Goal: Communication & Community: Answer question/provide support

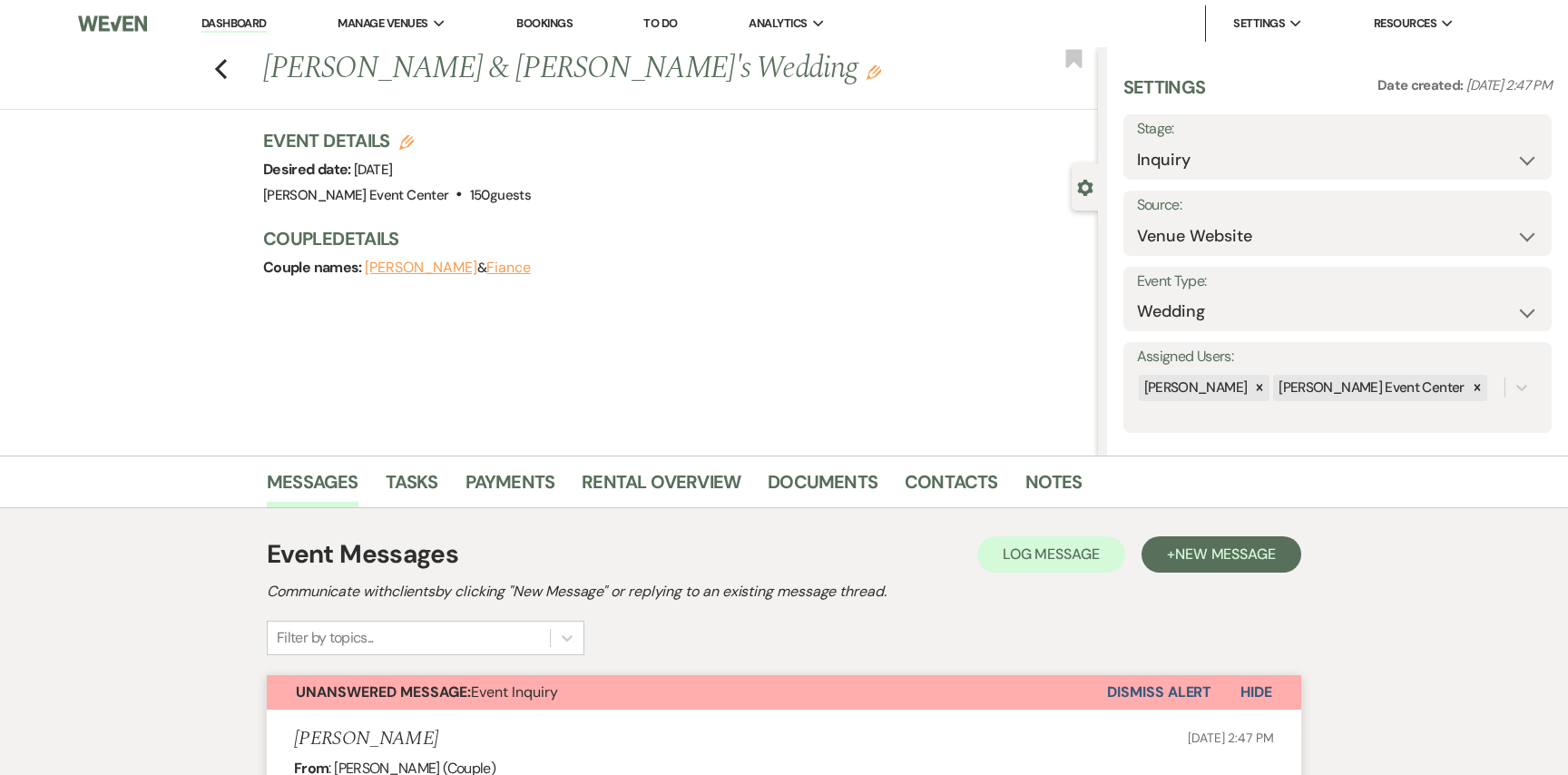
select select "5"
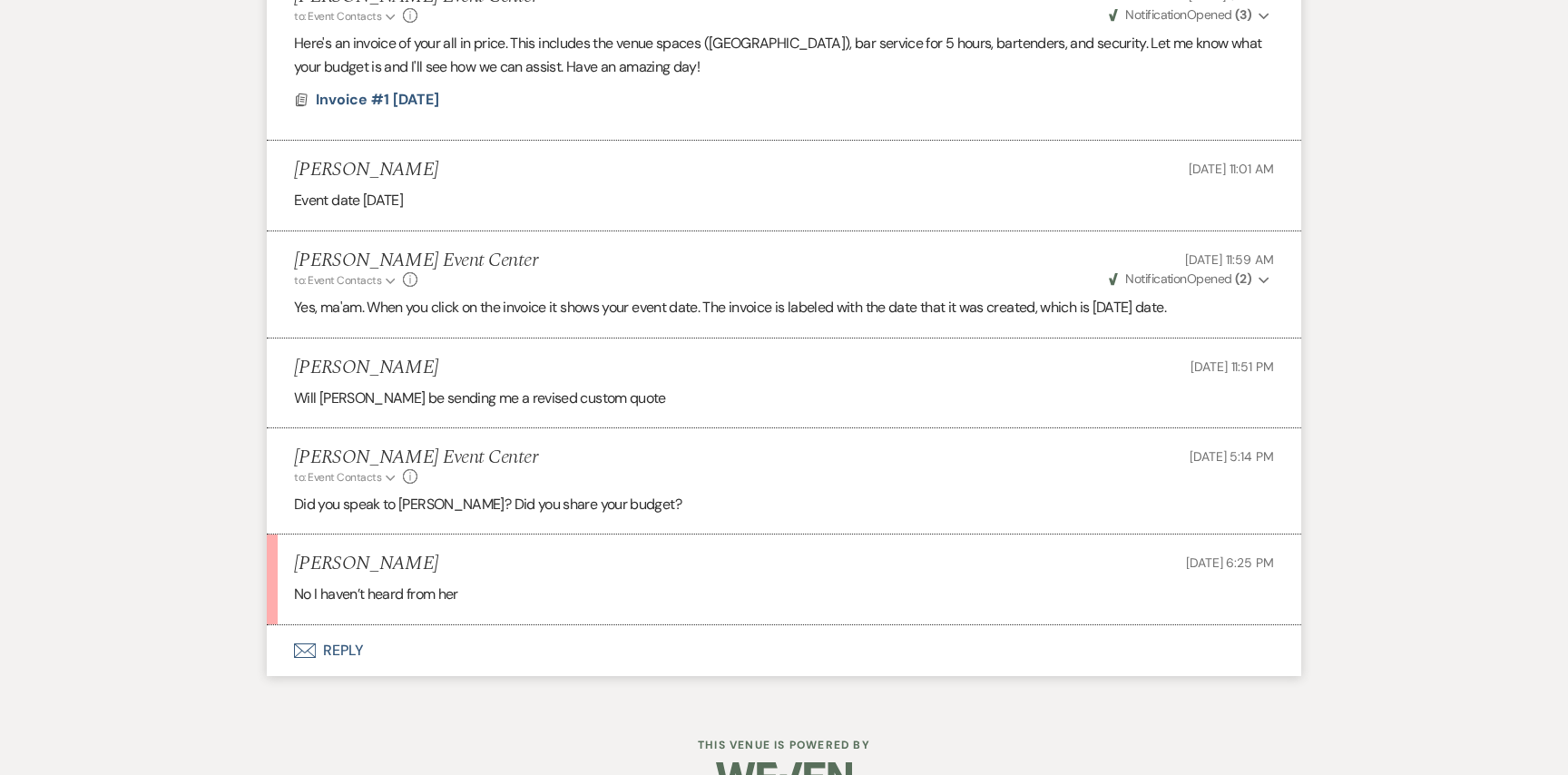
scroll to position [2270, 0]
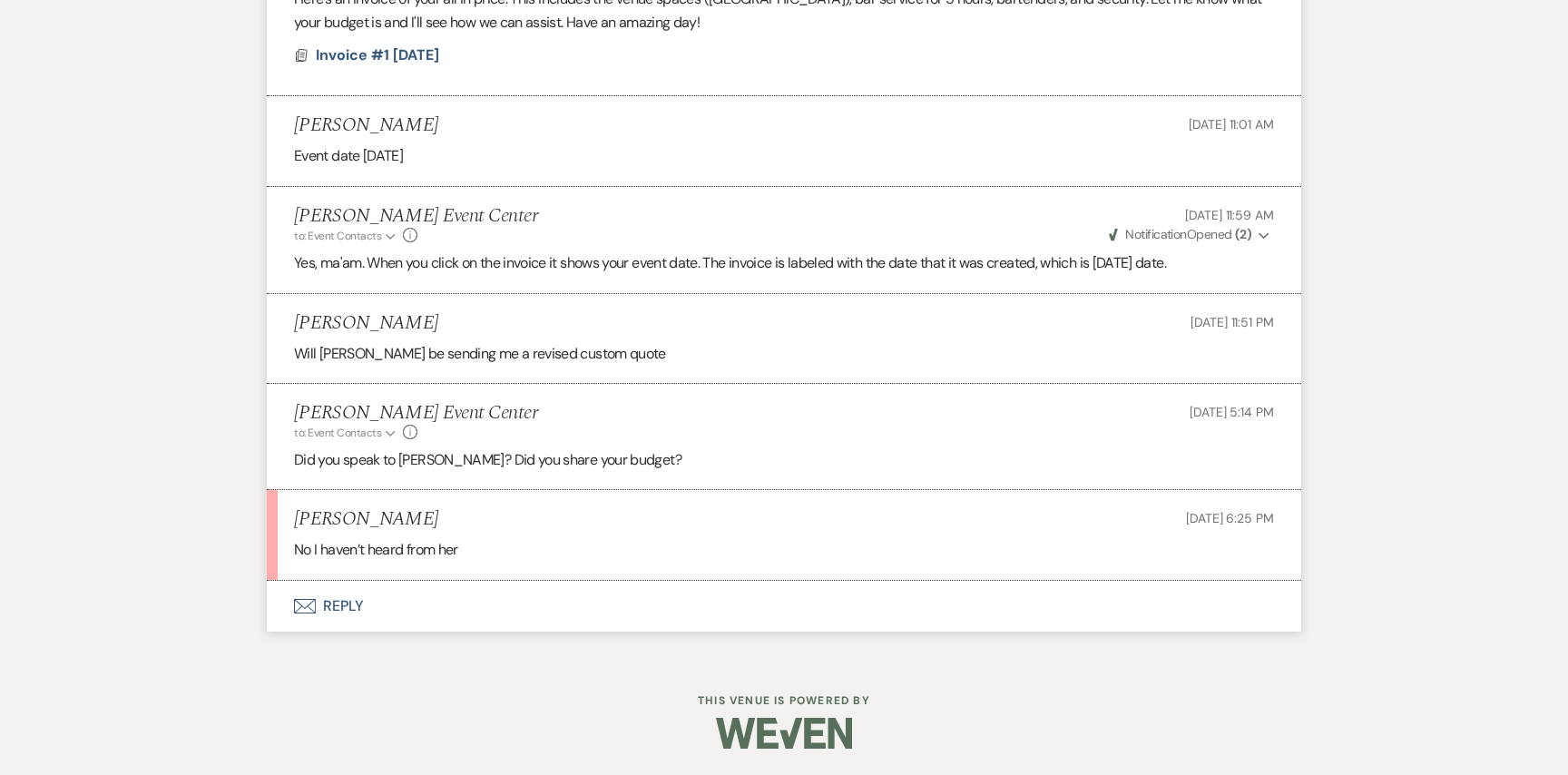
click at [360, 603] on button "Envelope Reply" at bounding box center [784, 606] width 1034 height 51
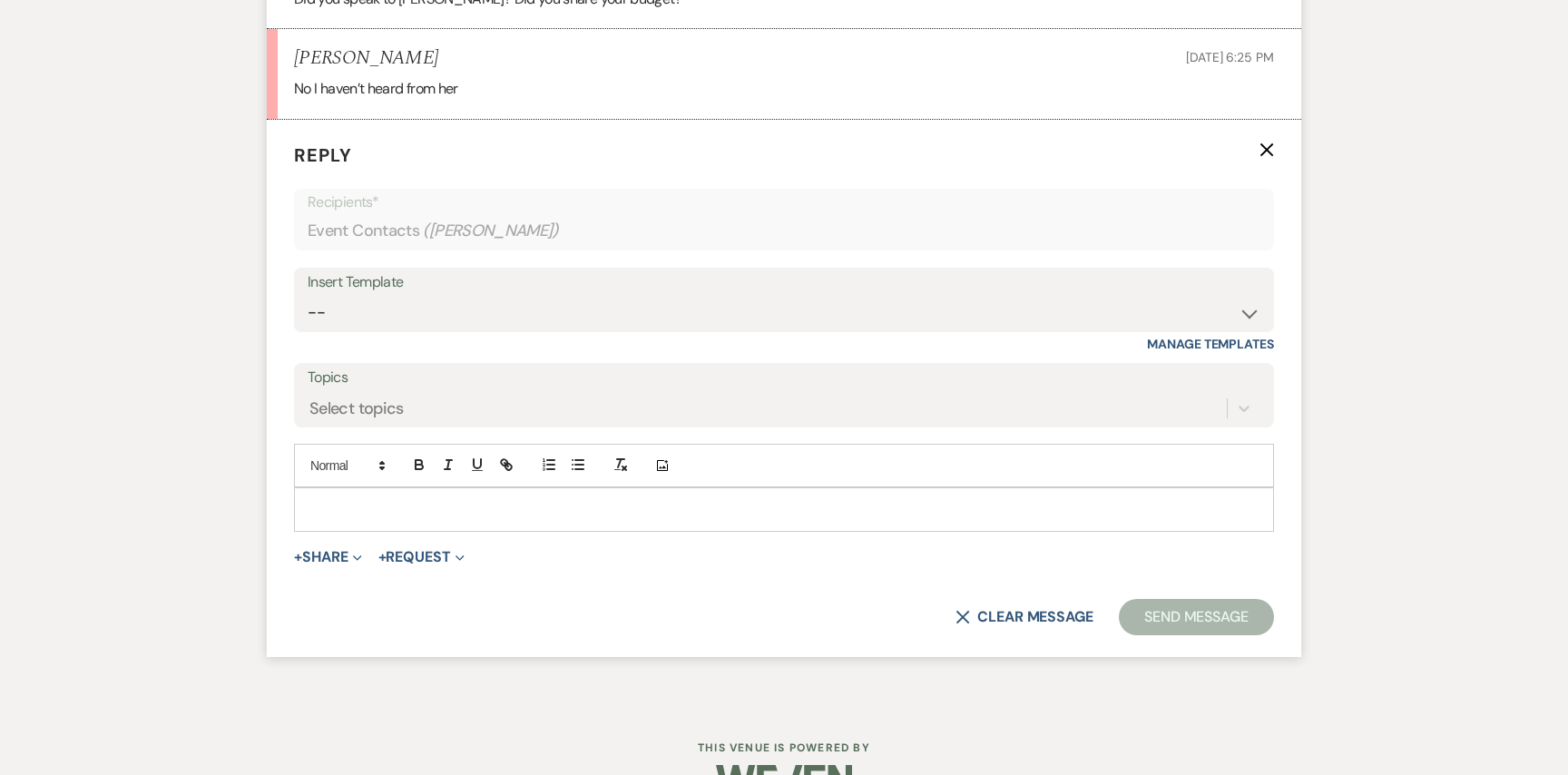
scroll to position [2732, 0]
click at [391, 533] on form "Reply X Recipients* Event Contacts ( [PERSON_NAME] ) Insert Template -- Weven P…" at bounding box center [784, 388] width 1034 height 537
click at [391, 516] on p at bounding box center [783, 508] width 951 height 20
click at [1195, 607] on button "Send Message" at bounding box center [1196, 616] width 155 height 36
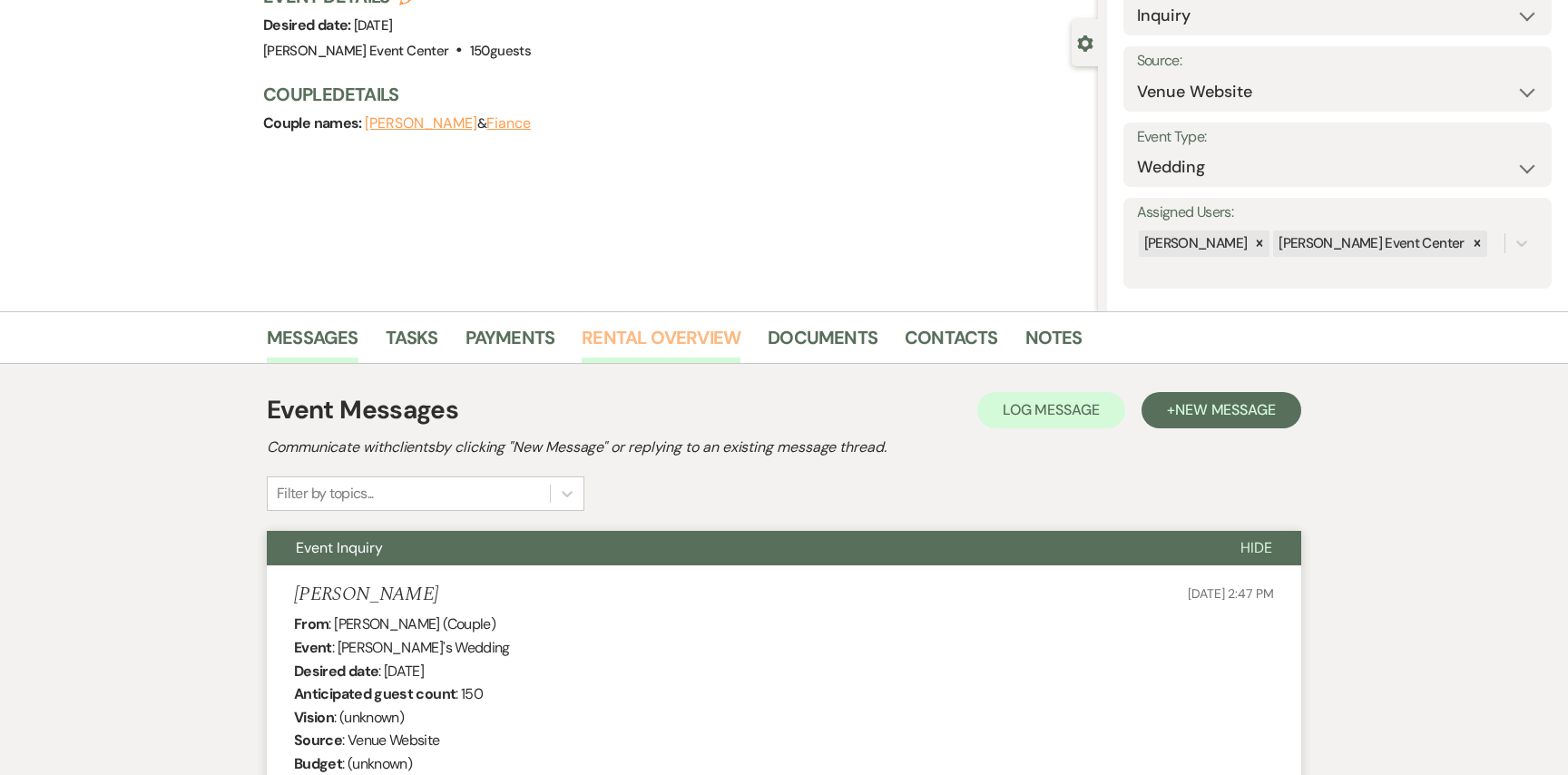
scroll to position [146, 0]
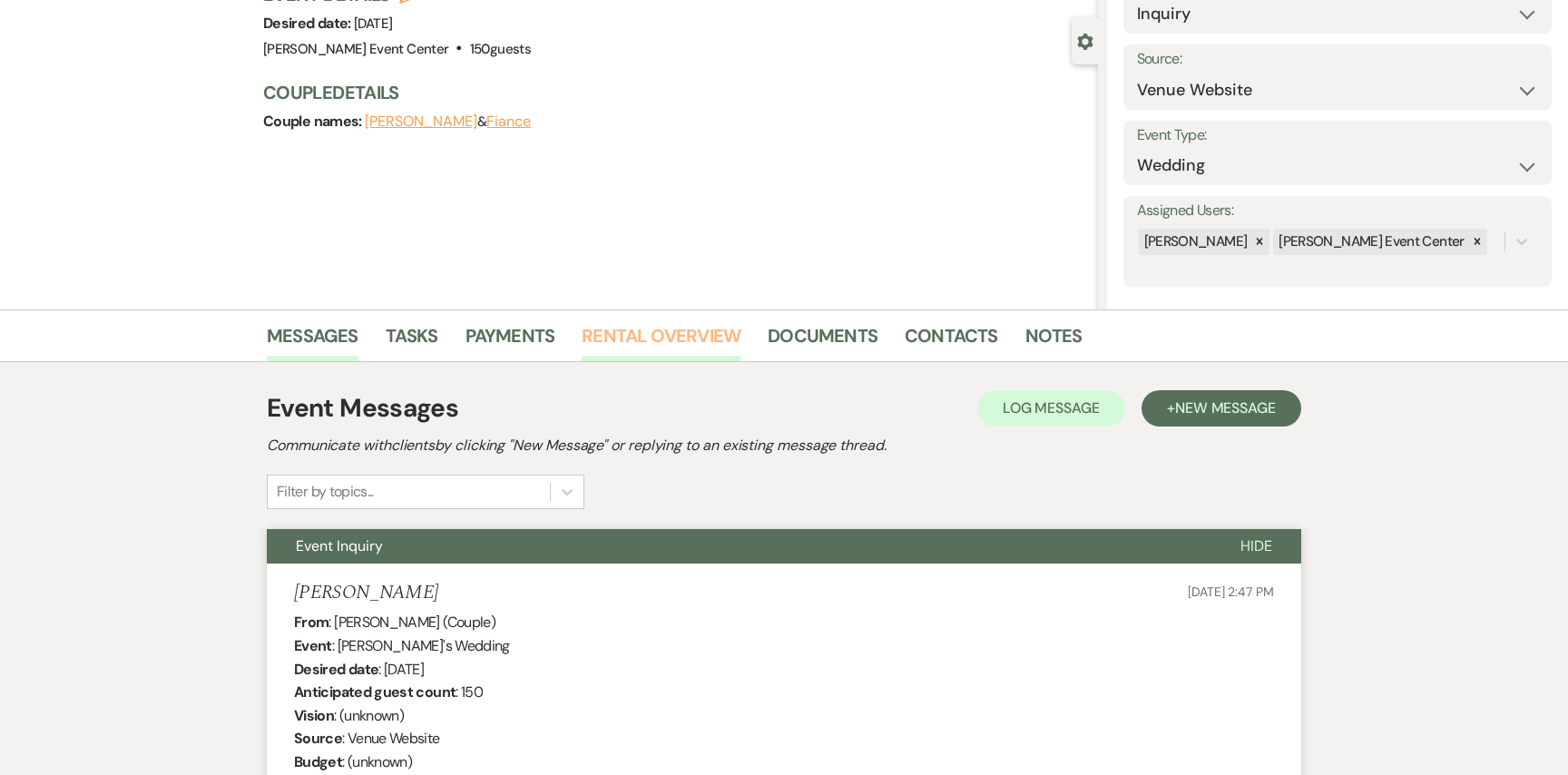
click at [662, 336] on link "Rental Overview" at bounding box center [661, 341] width 159 height 40
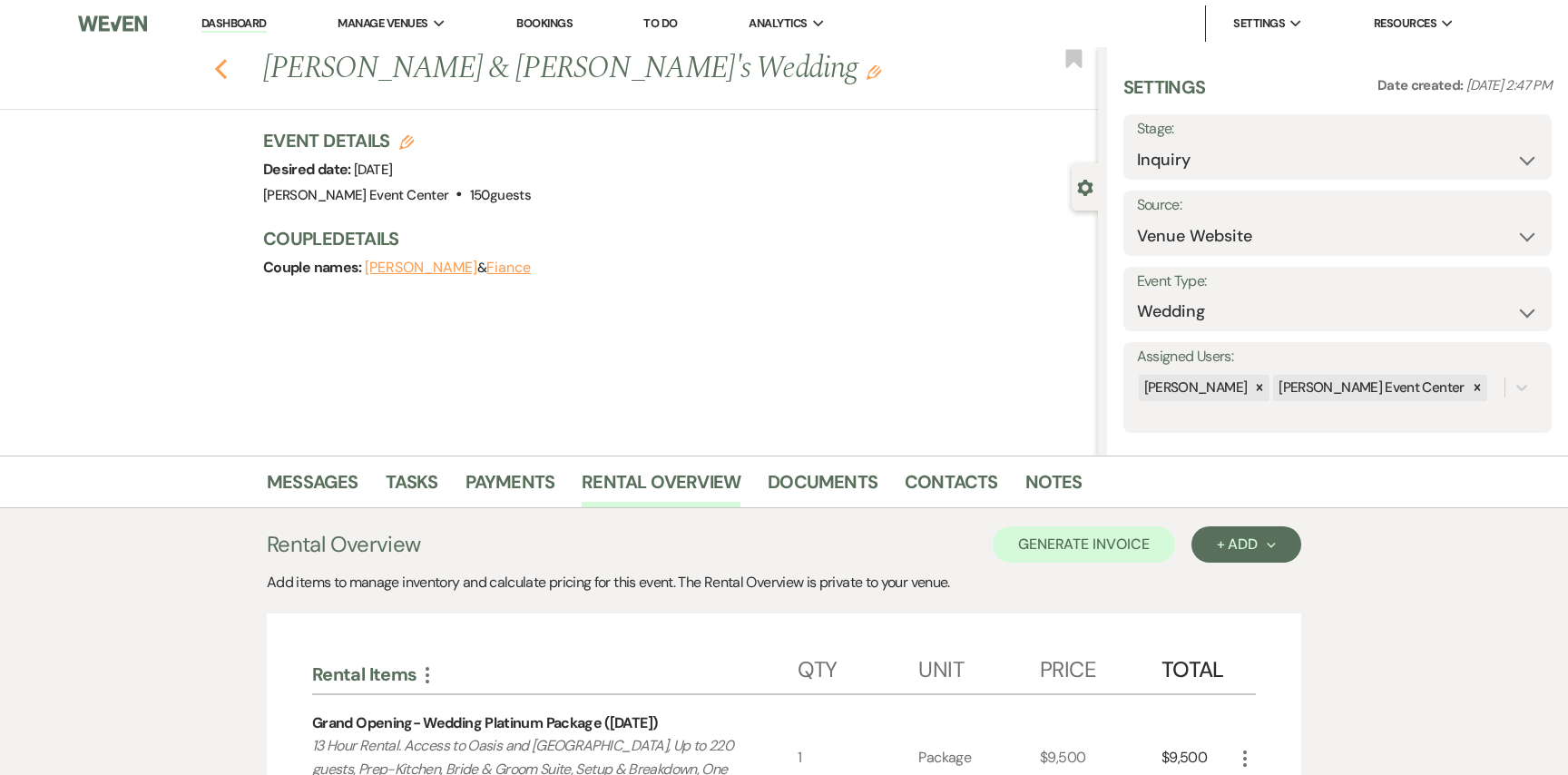
click at [223, 70] on icon "Previous" at bounding box center [221, 68] width 14 height 21
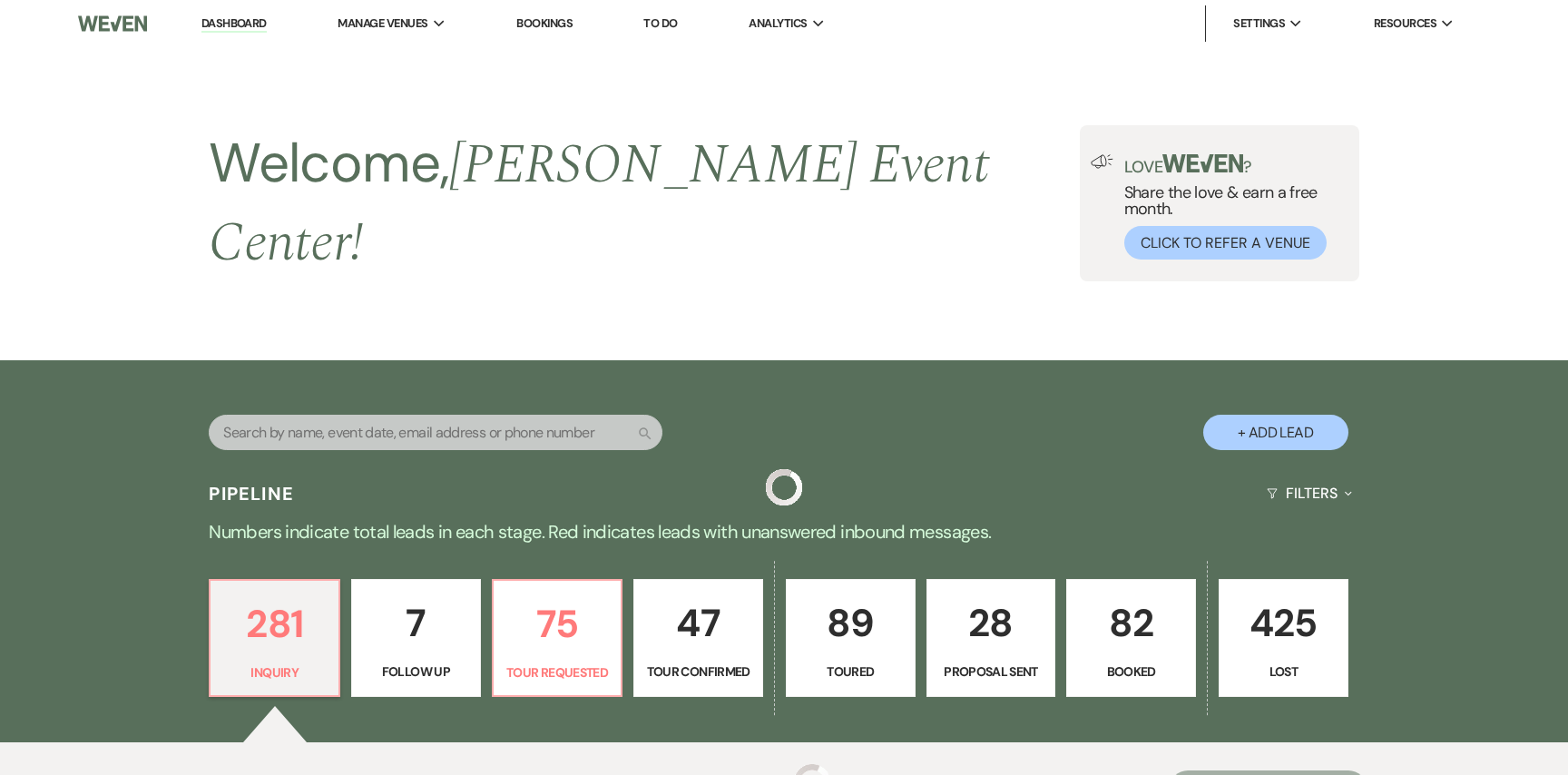
scroll to position [456, 0]
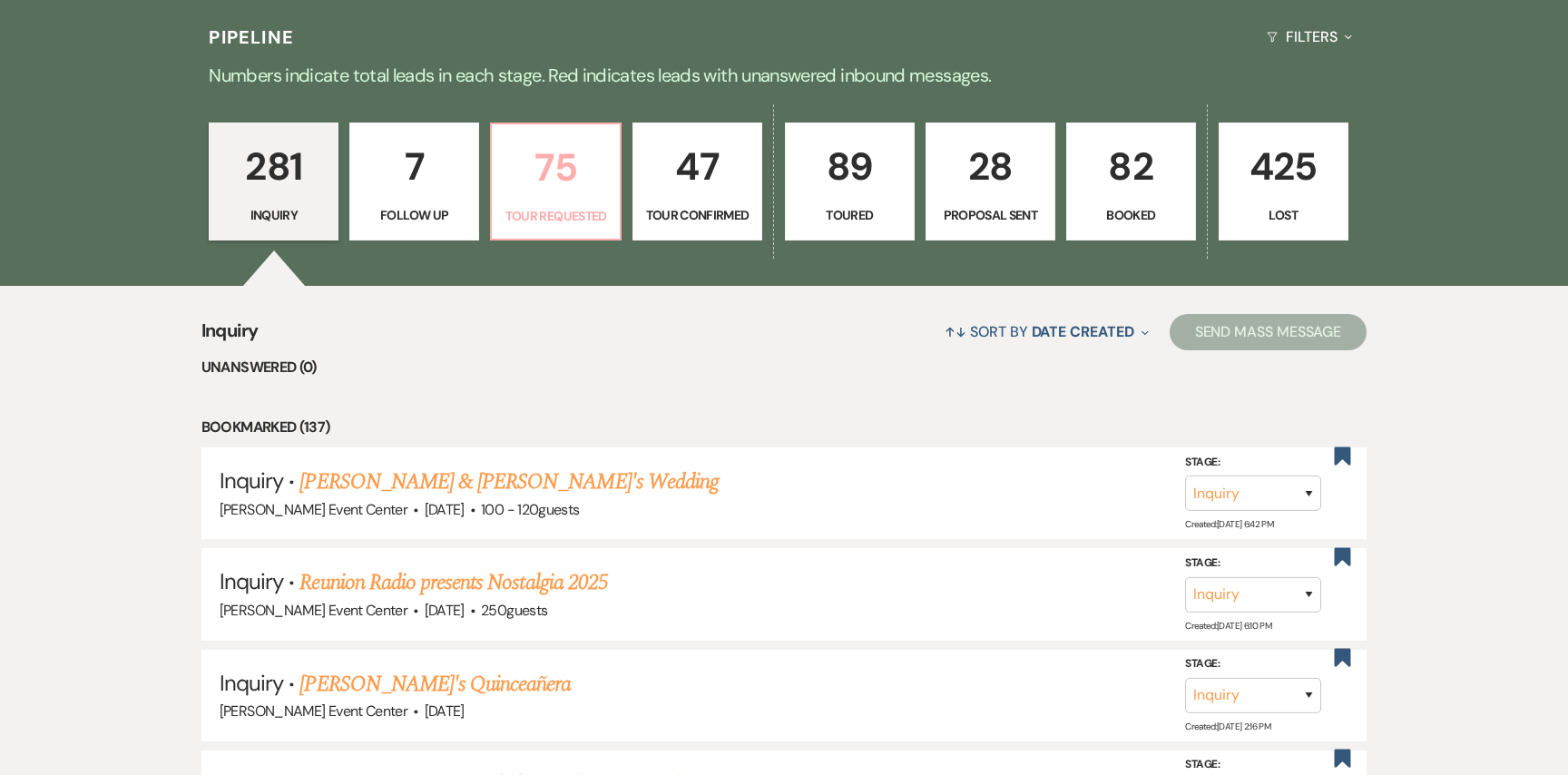
click at [588, 171] on p "75" at bounding box center [556, 167] width 106 height 61
select select "2"
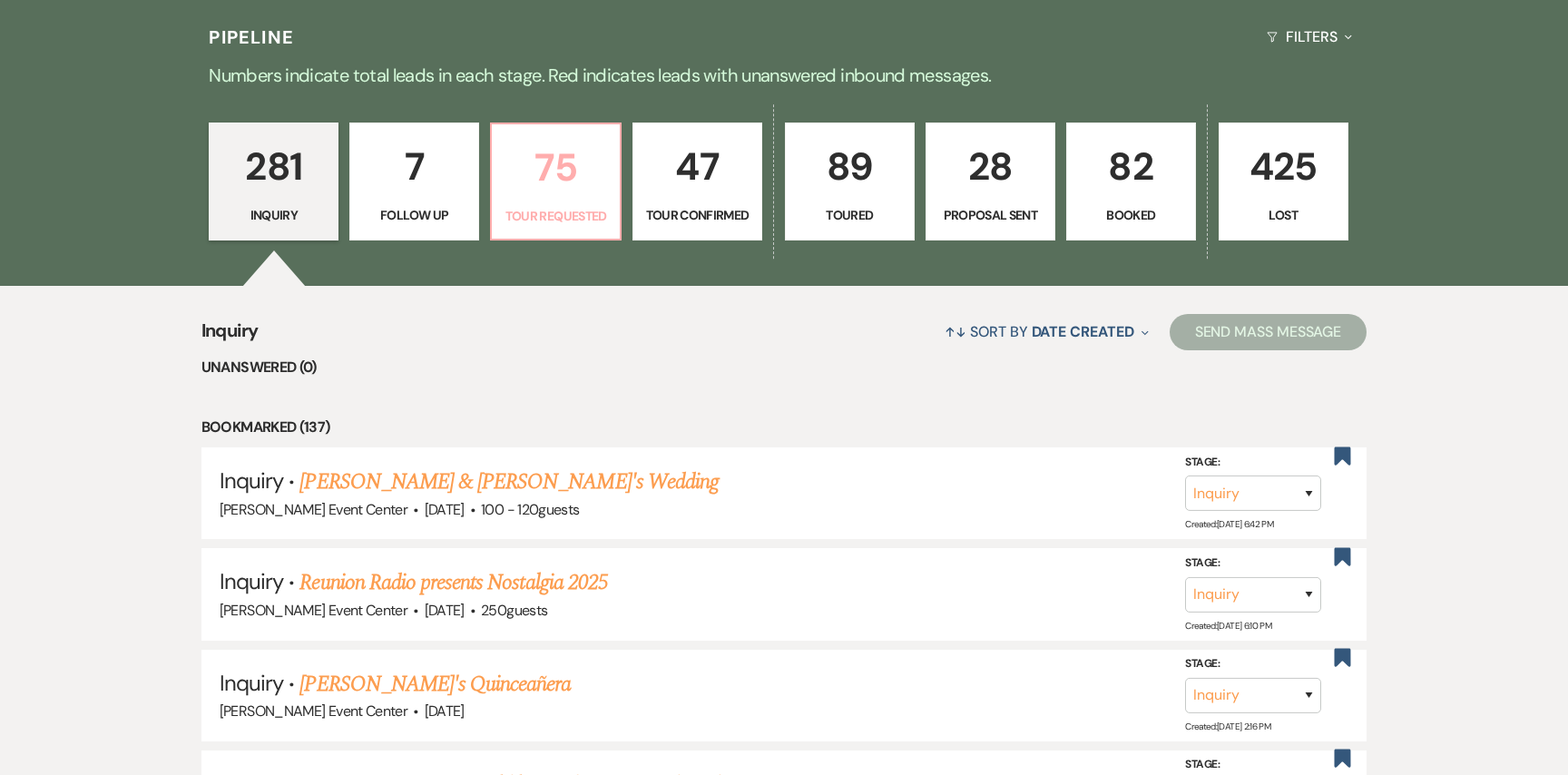
select select "2"
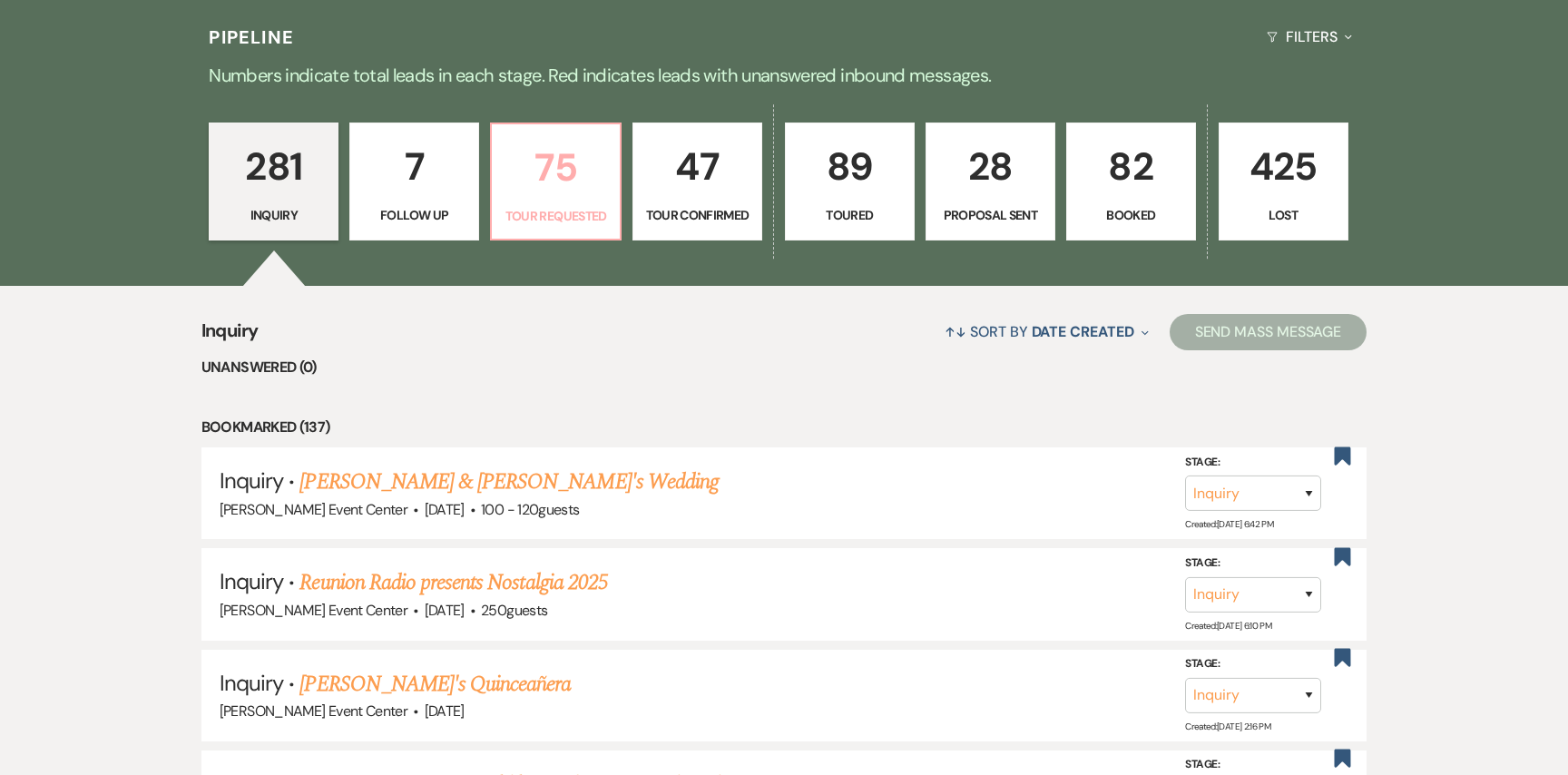
select select "2"
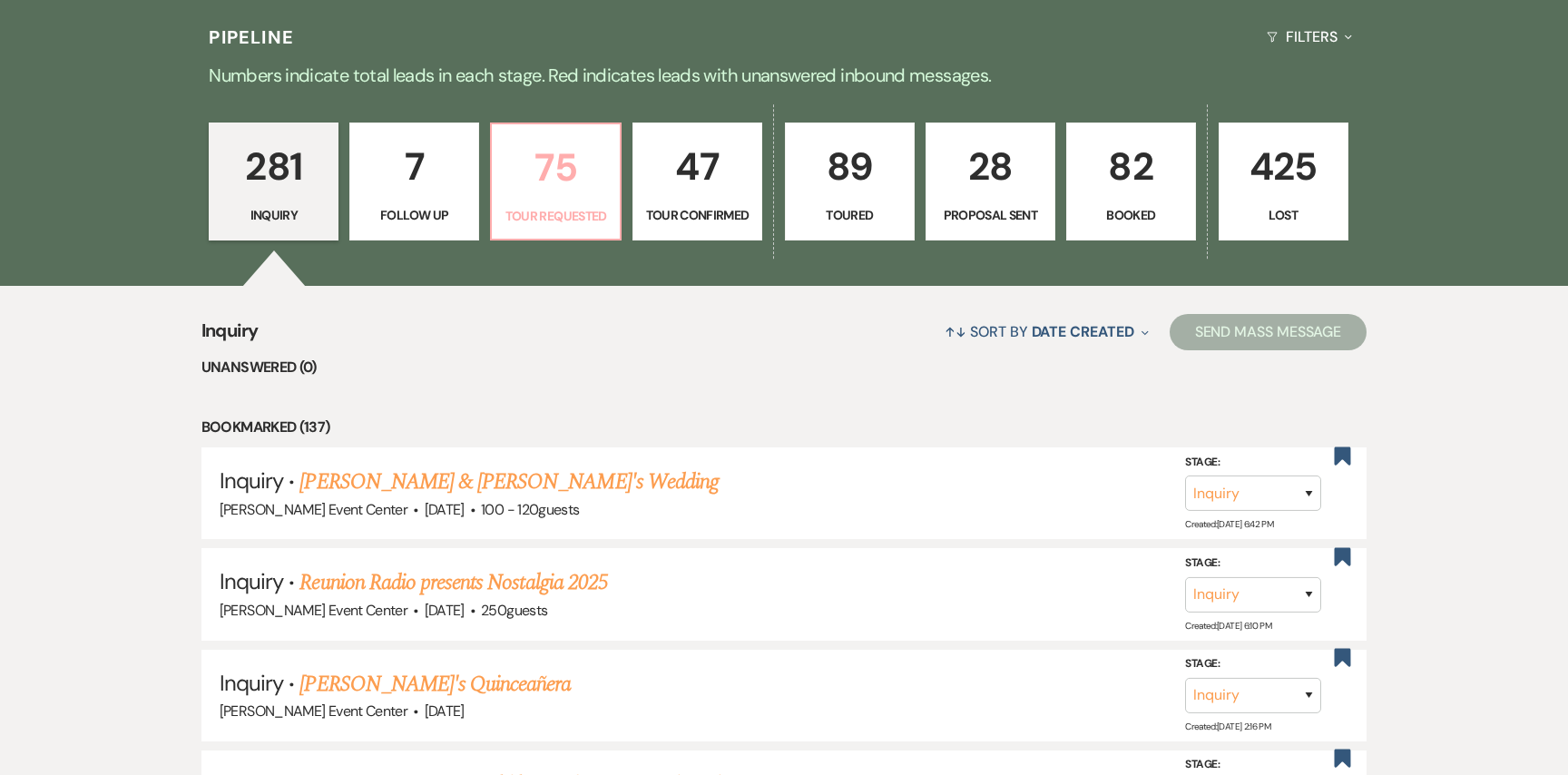
select select "2"
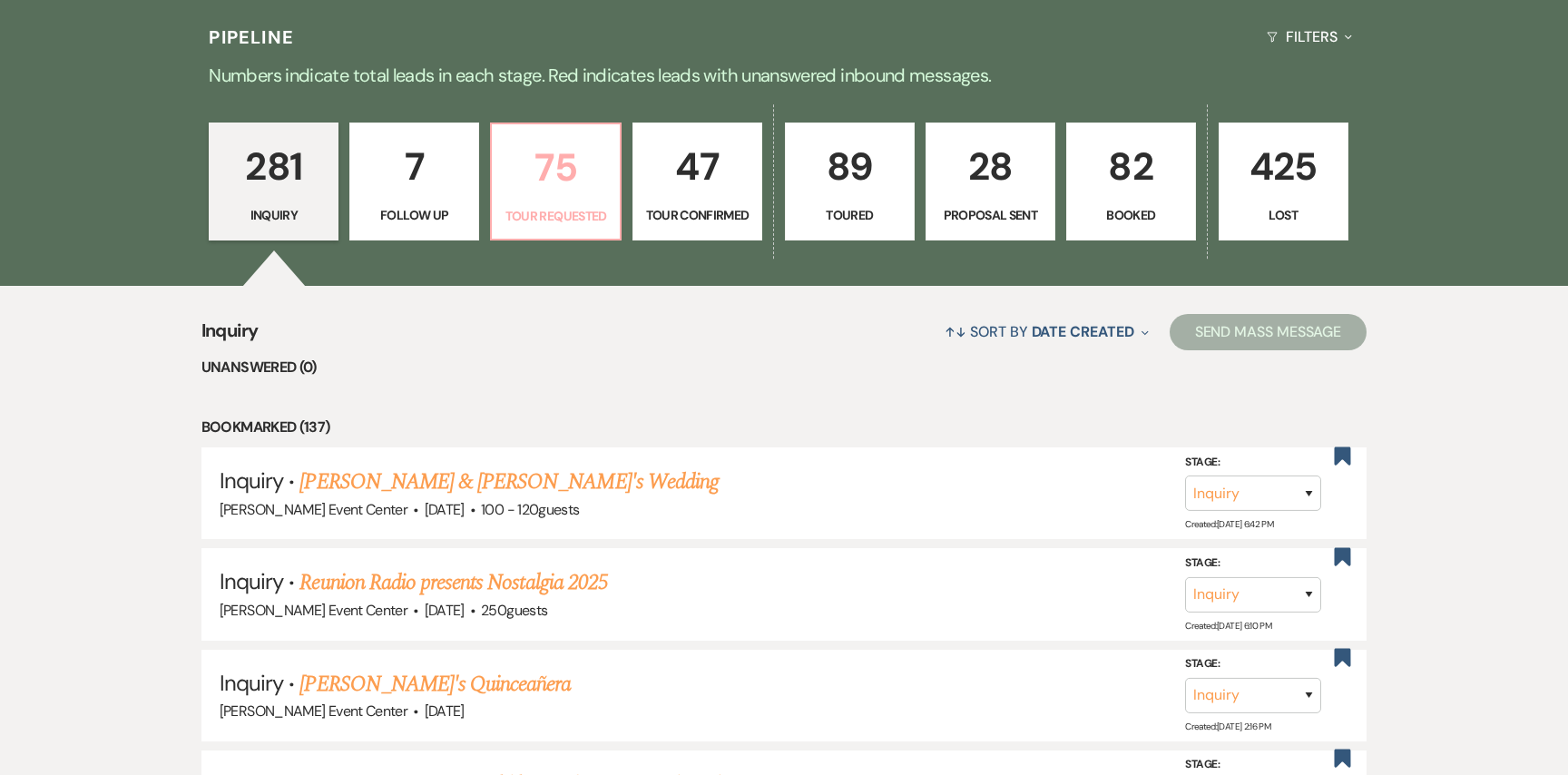
select select "2"
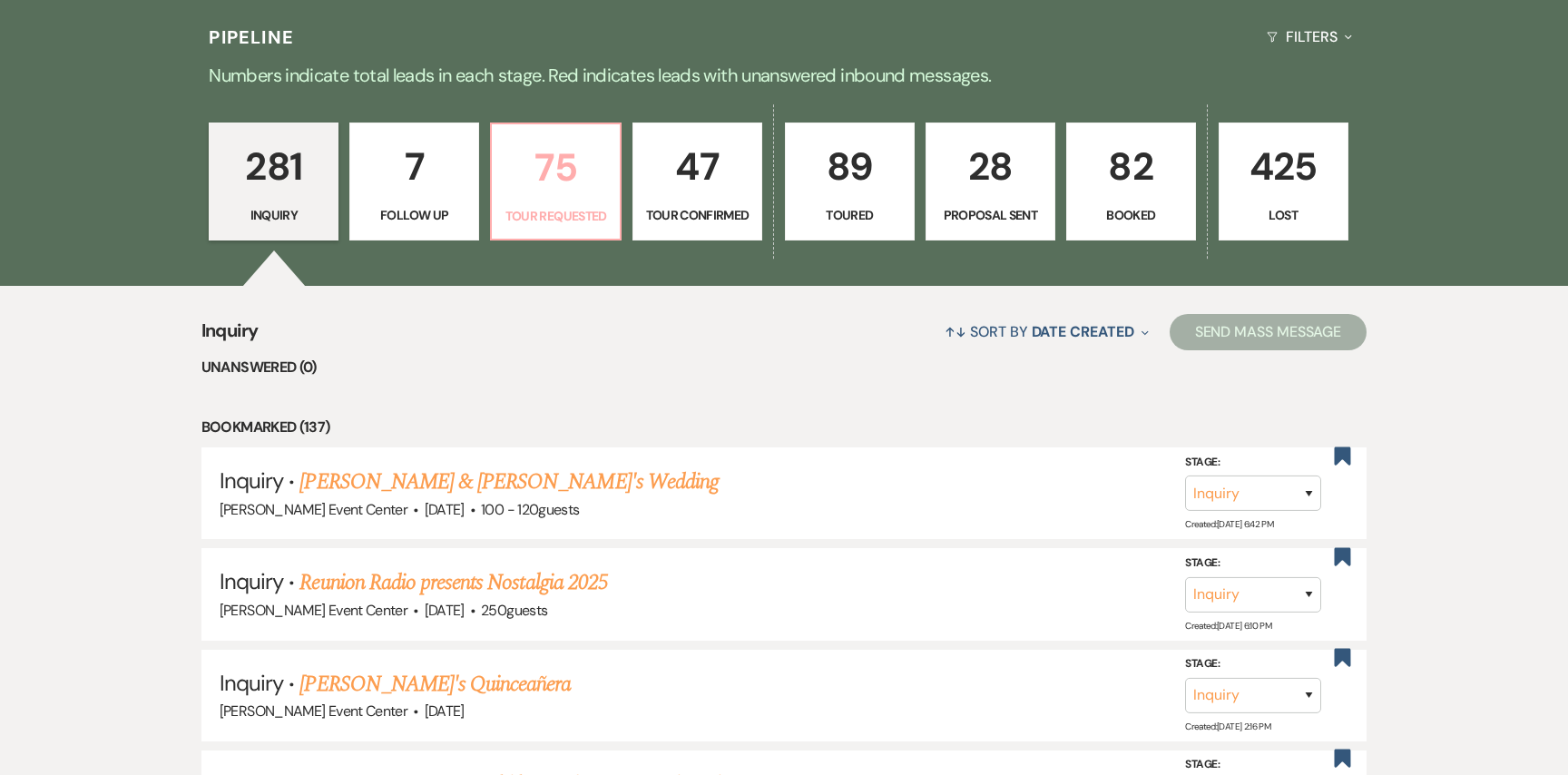
select select "2"
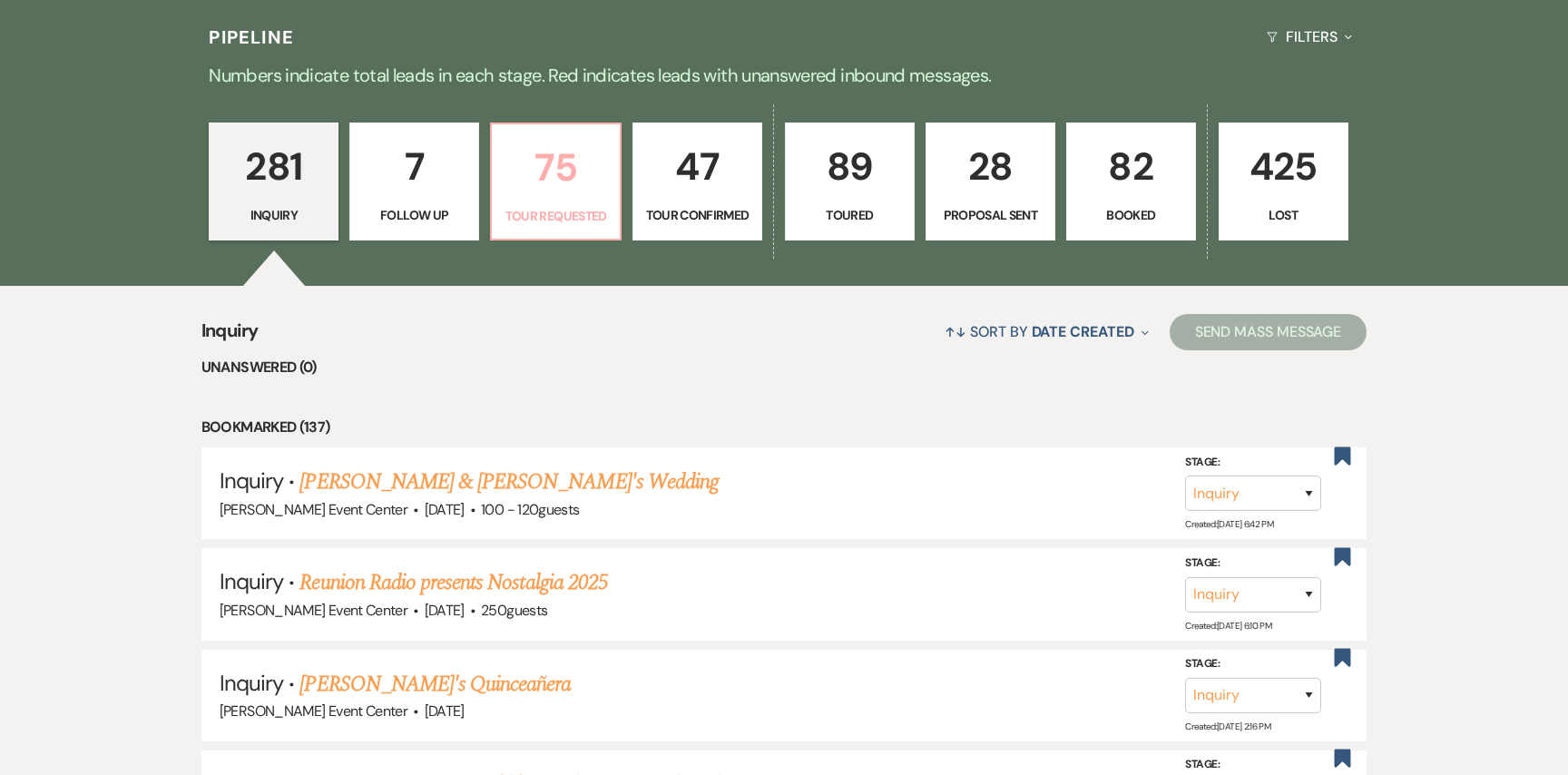
select select "2"
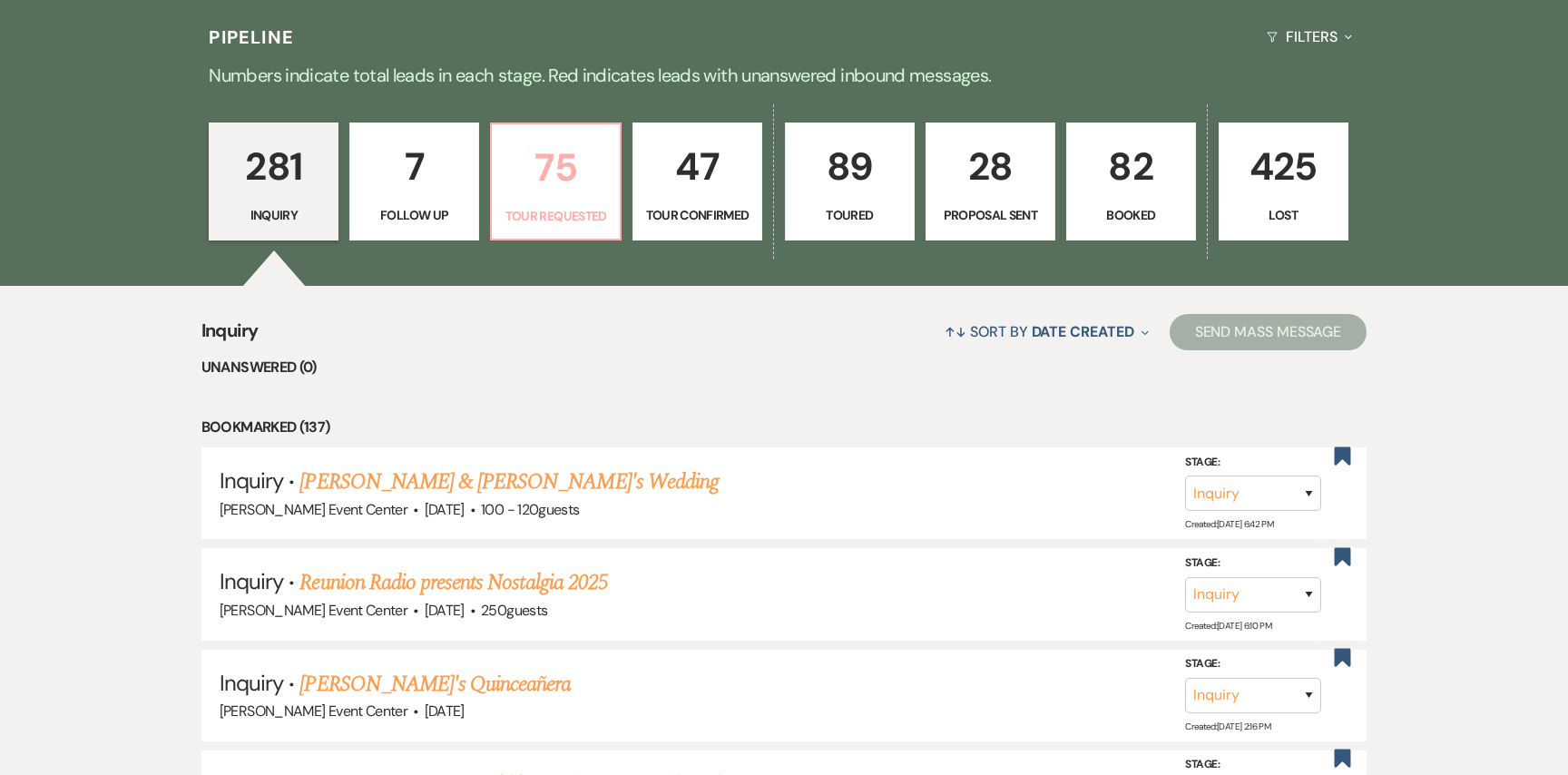
select select "2"
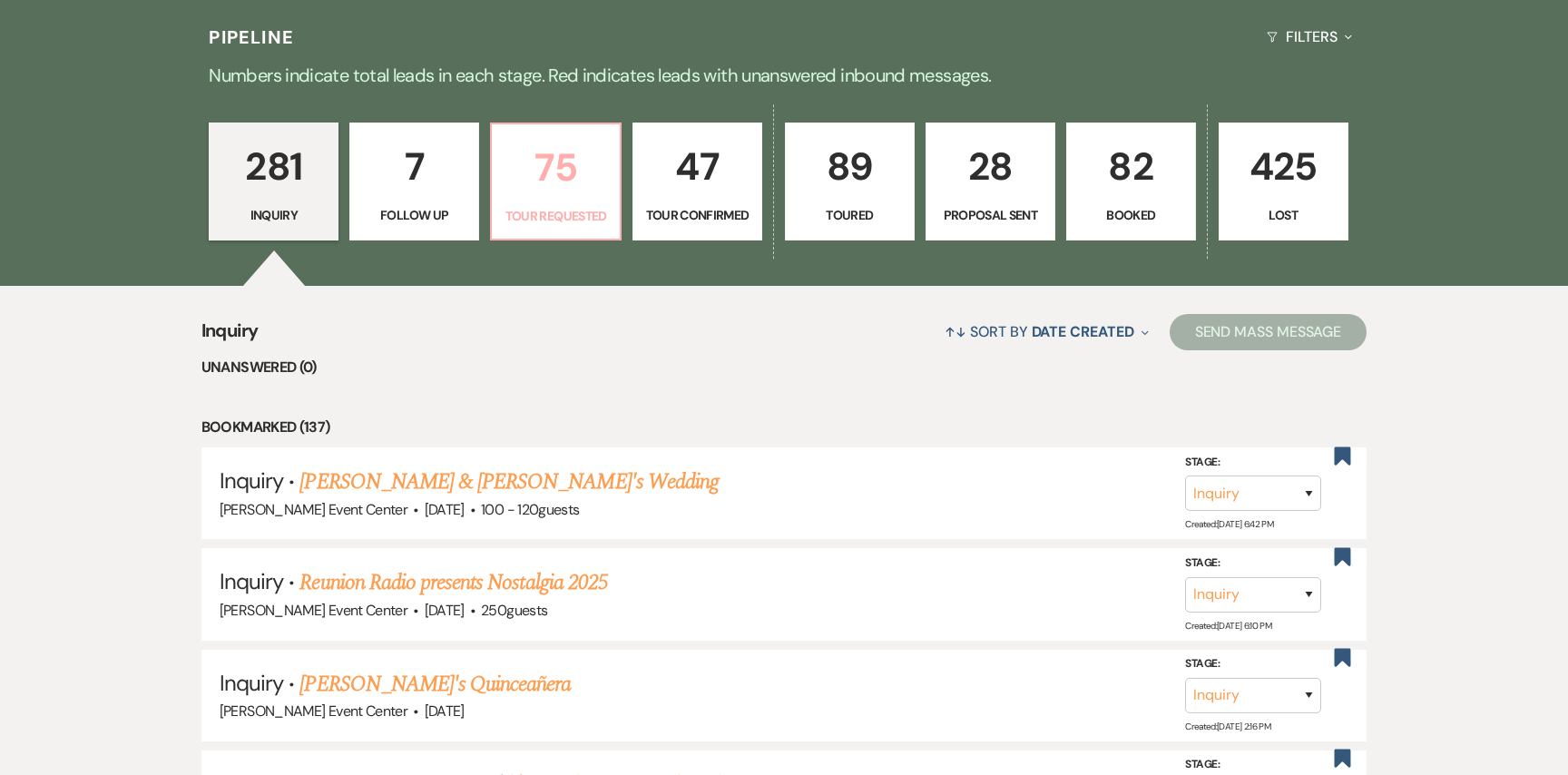
select select "2"
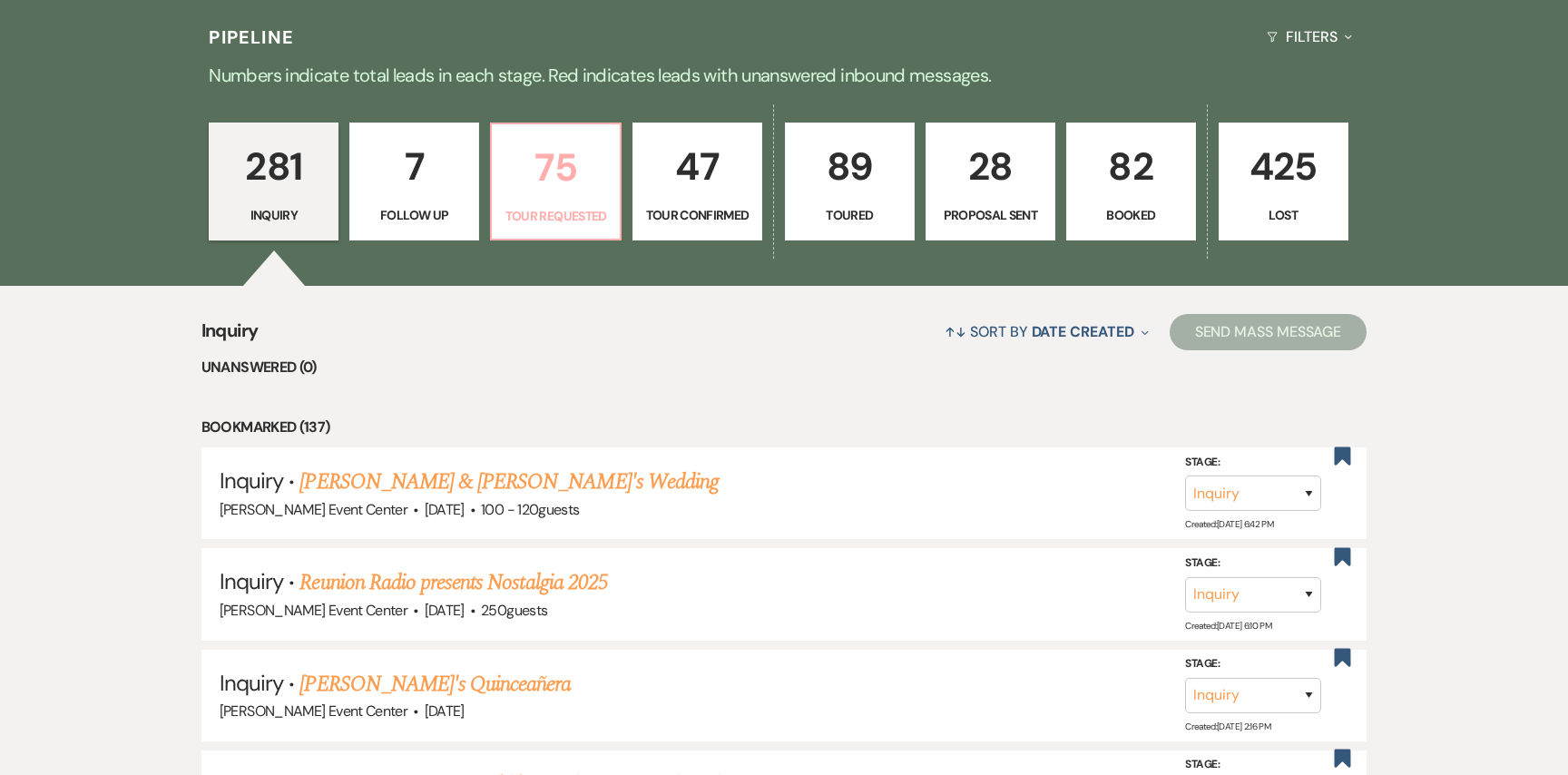
select select "2"
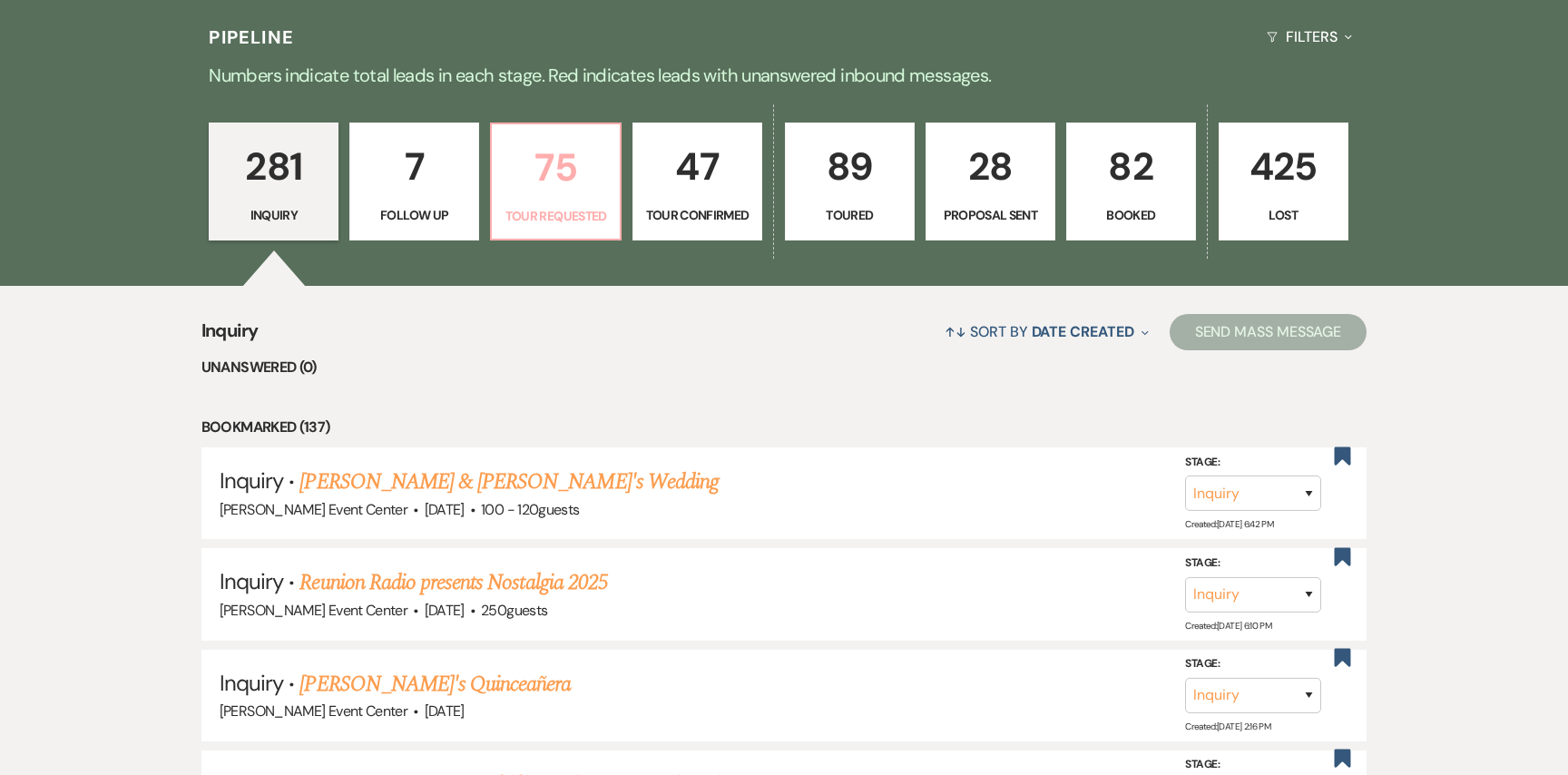
select select "2"
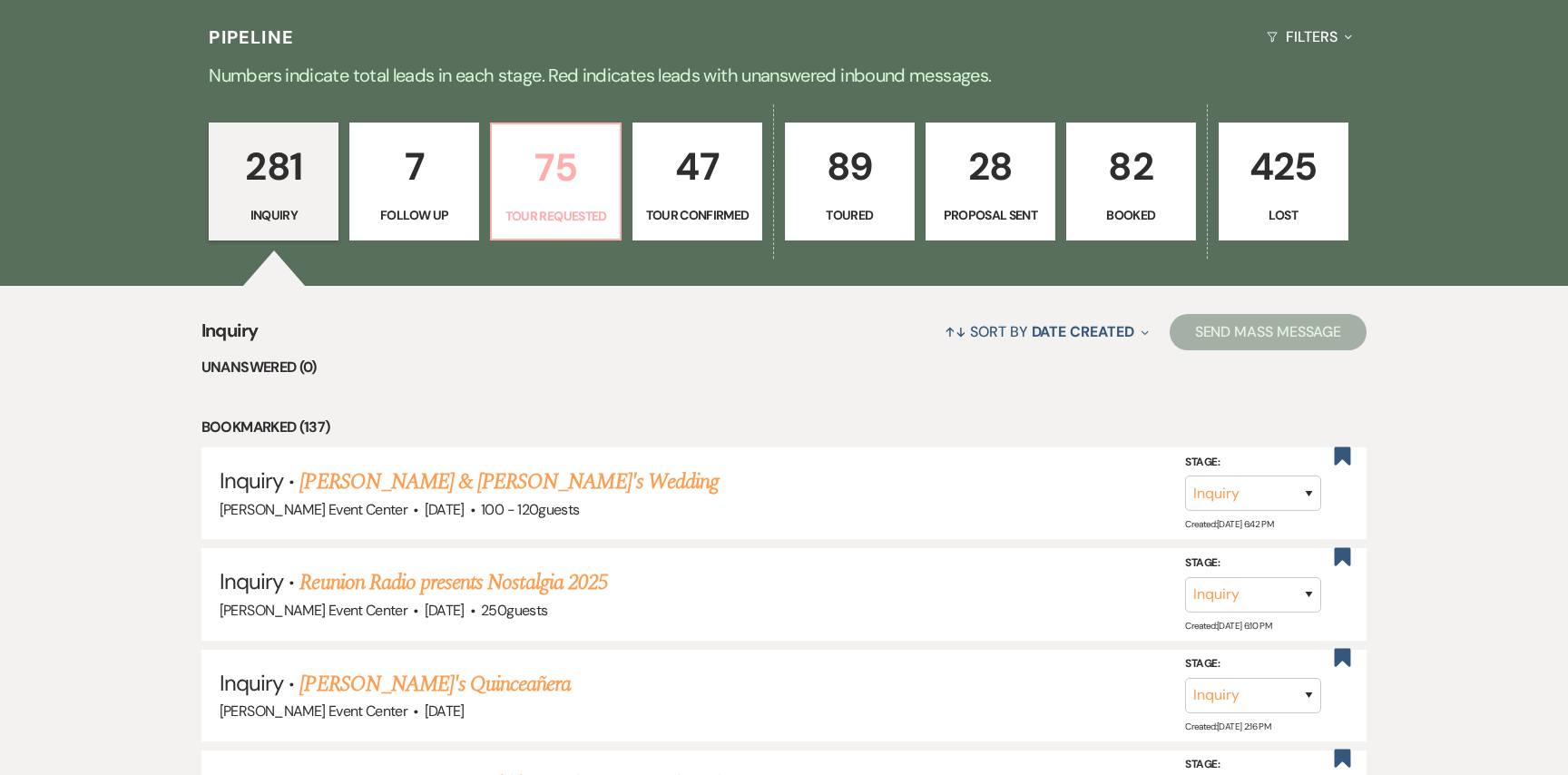
select select "2"
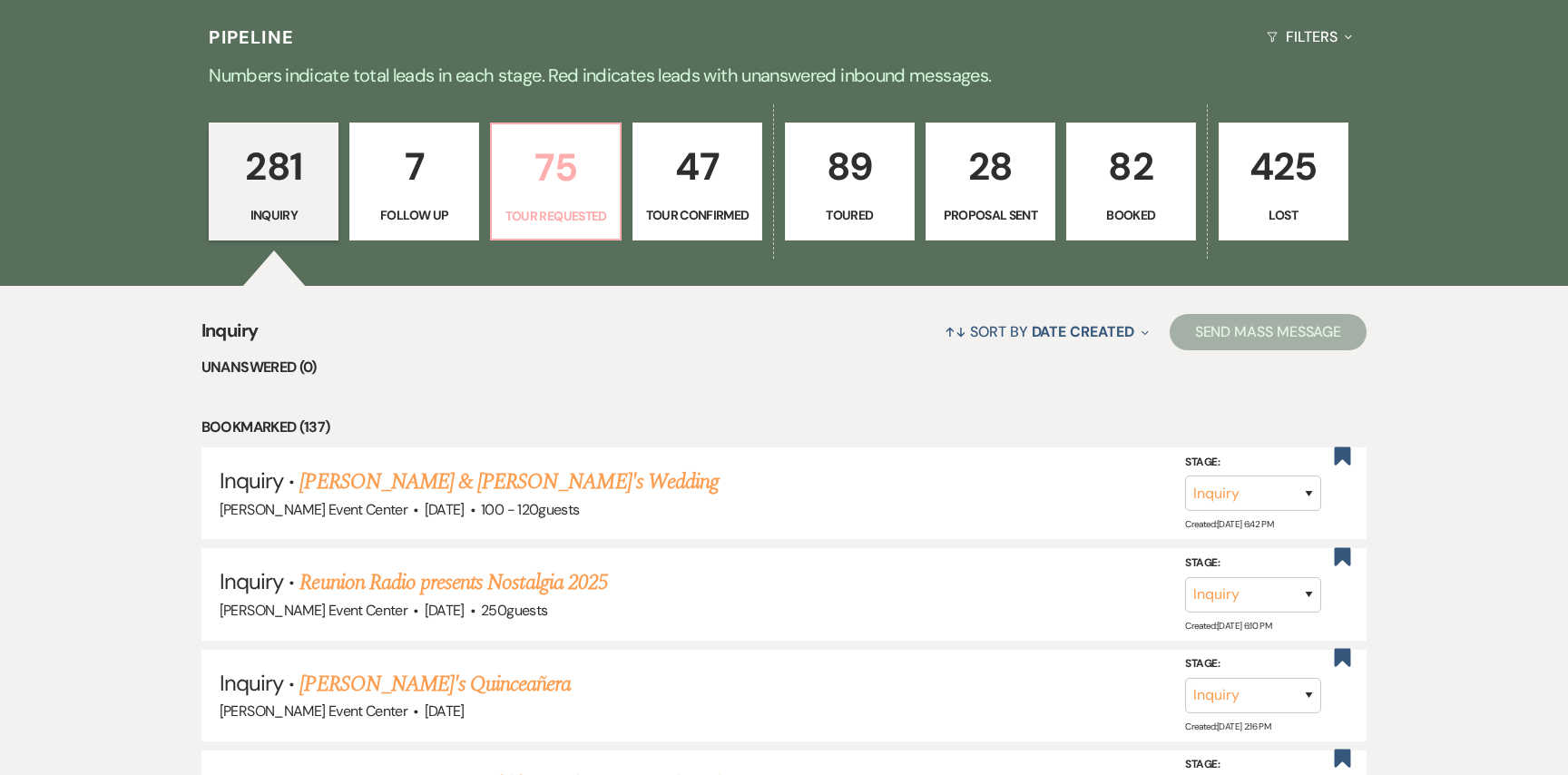
select select "2"
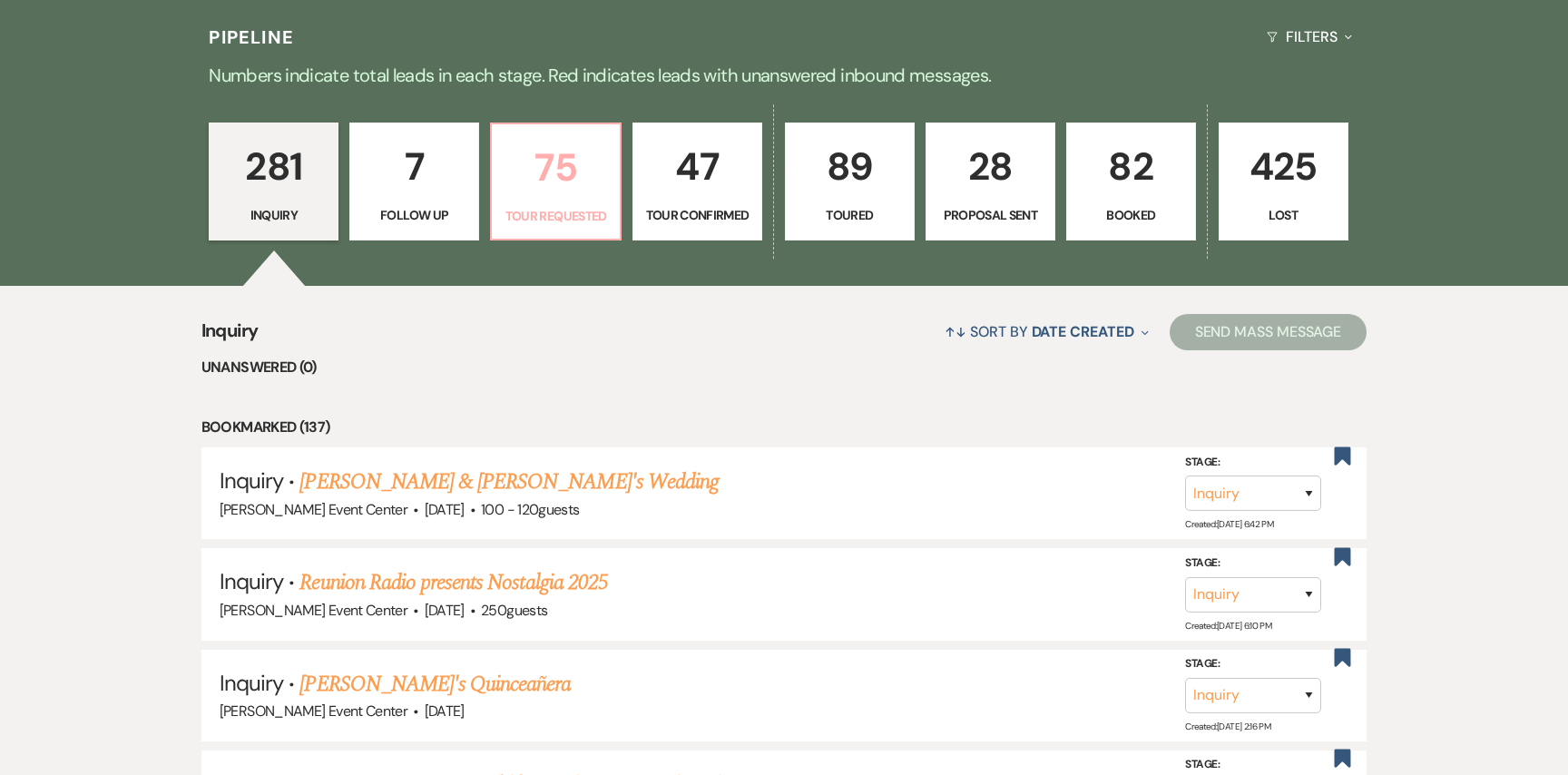
select select "2"
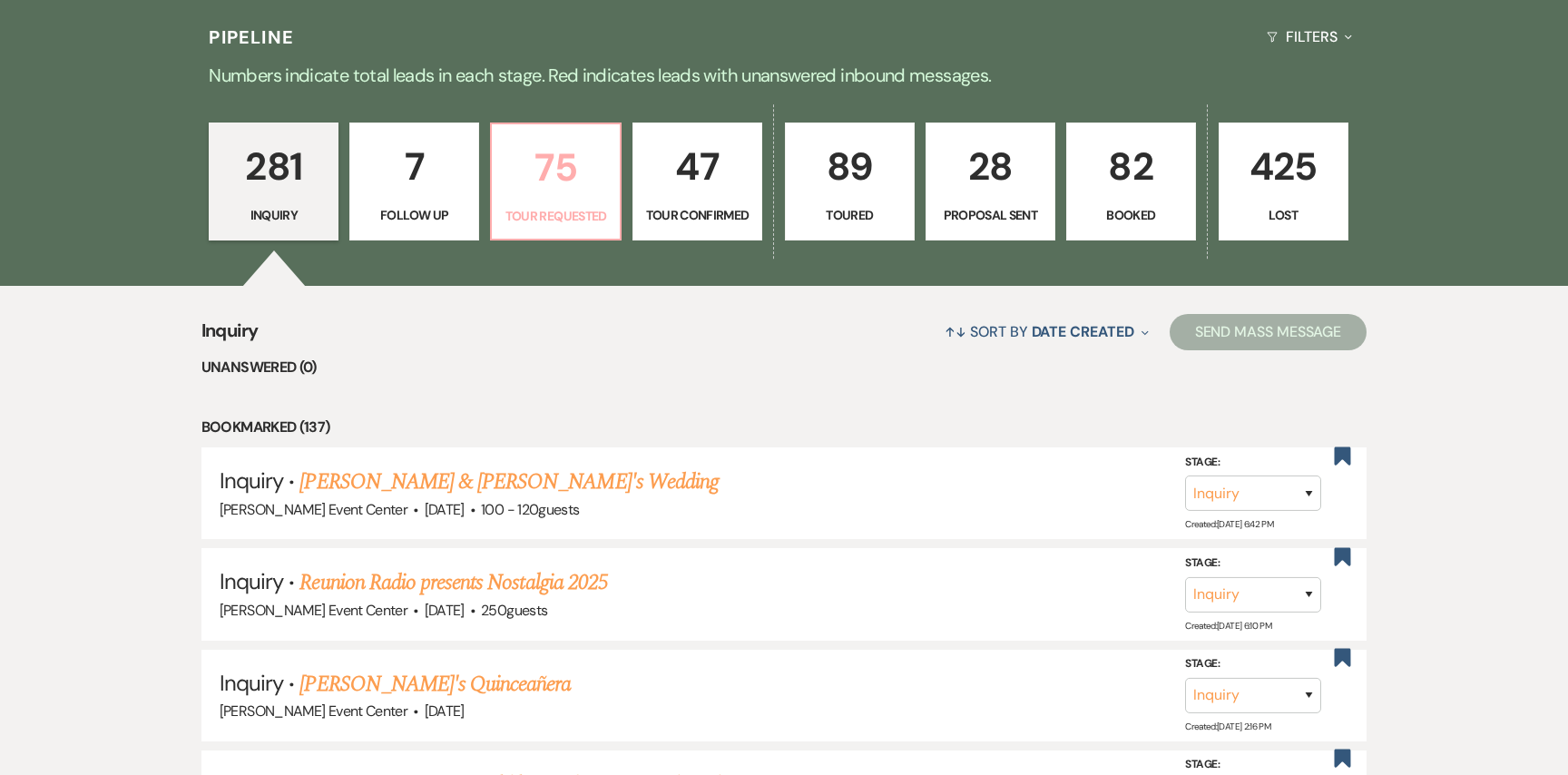
select select "2"
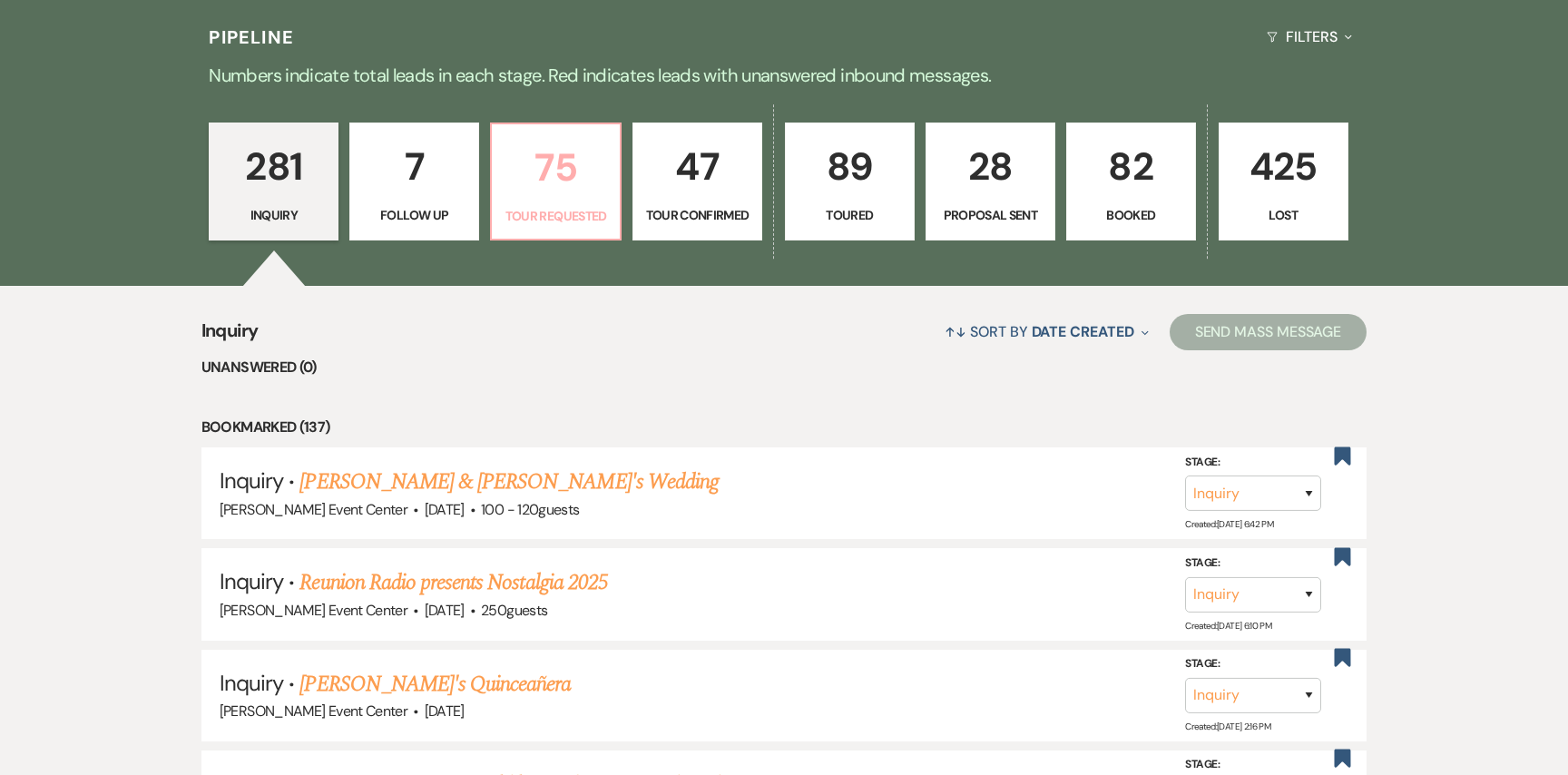
select select "2"
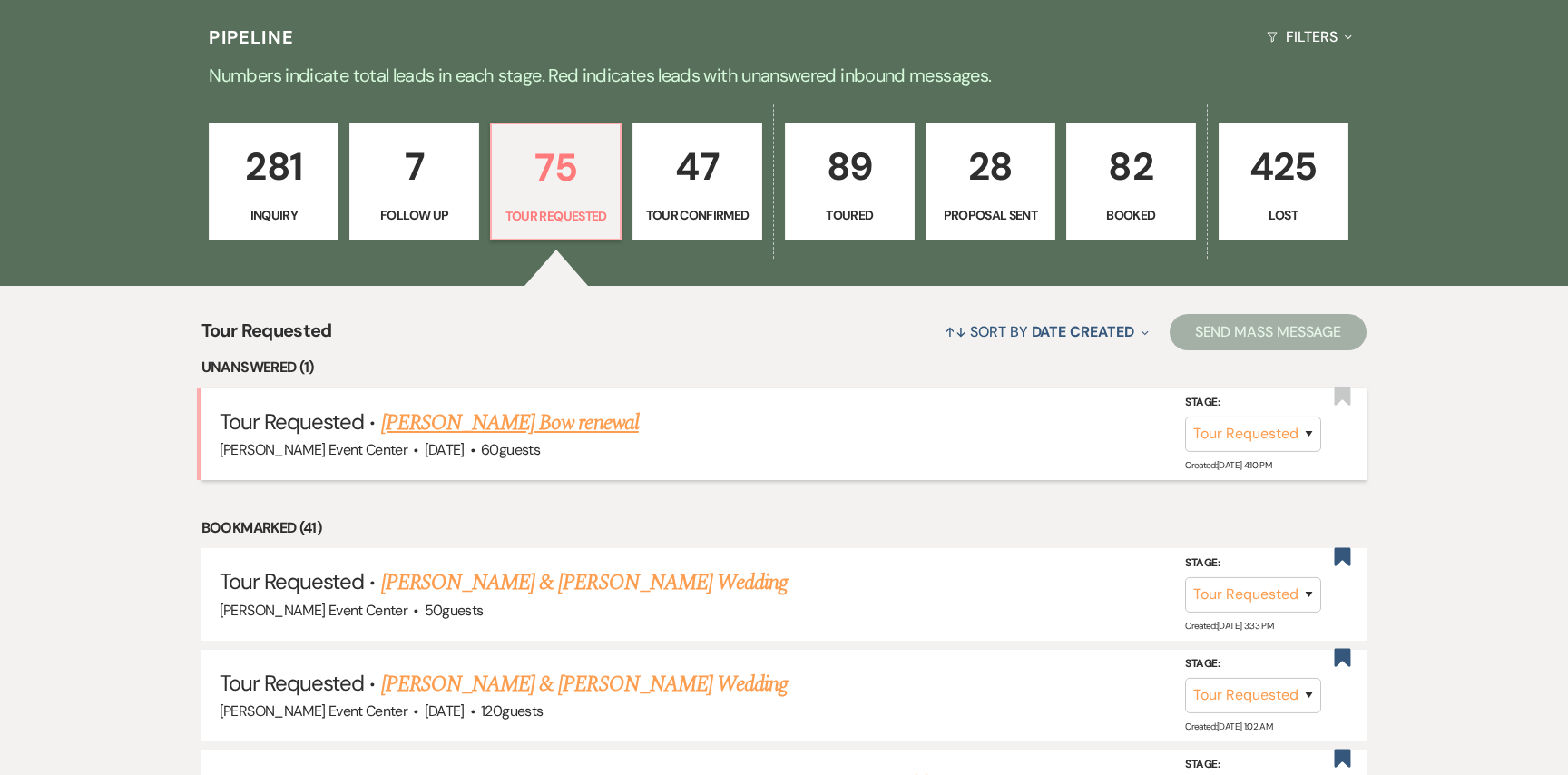
click at [518, 411] on link "[PERSON_NAME] Bow renewal" at bounding box center [509, 423] width 258 height 33
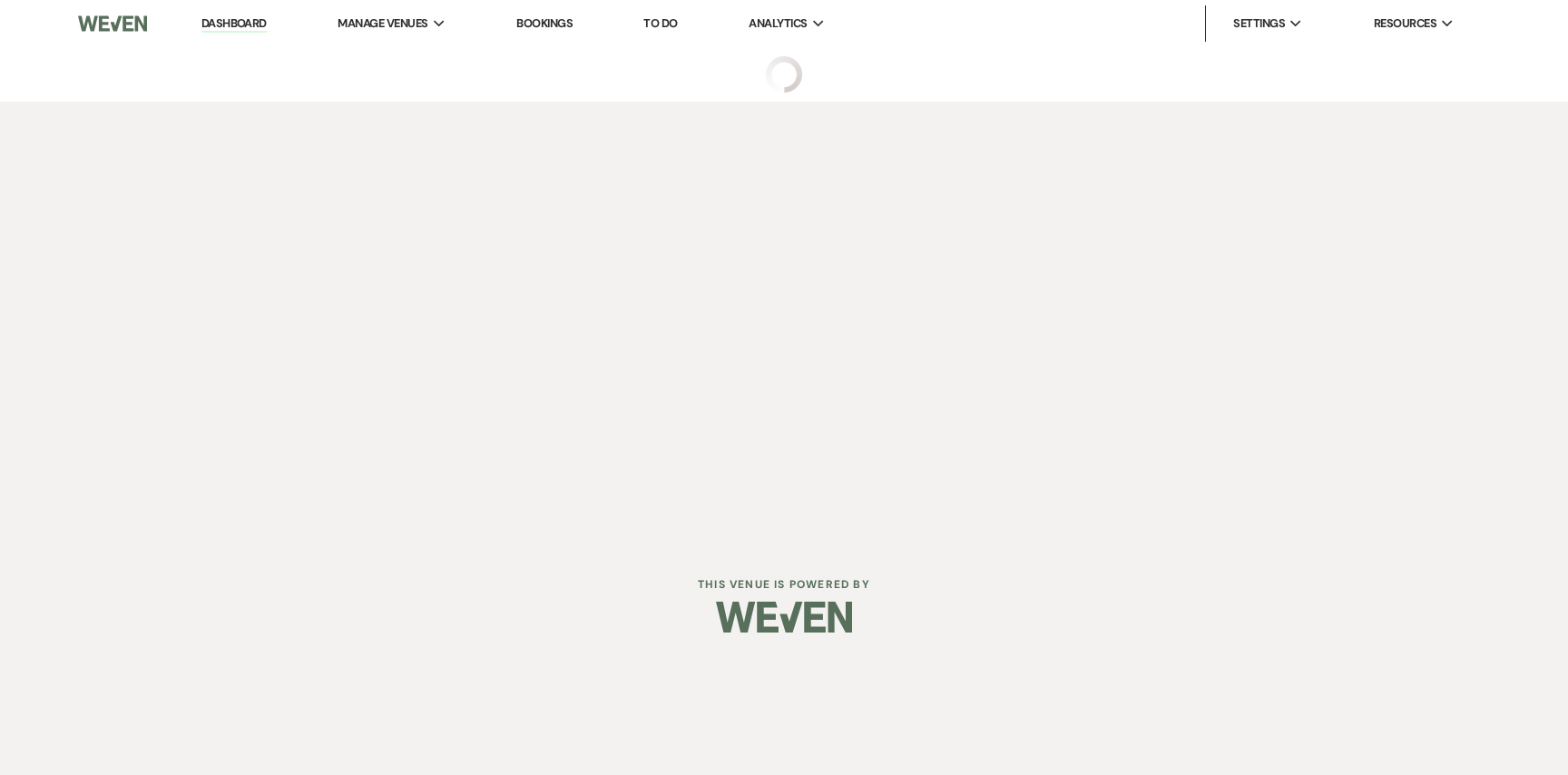
select select "2"
select select "5"
select select "13"
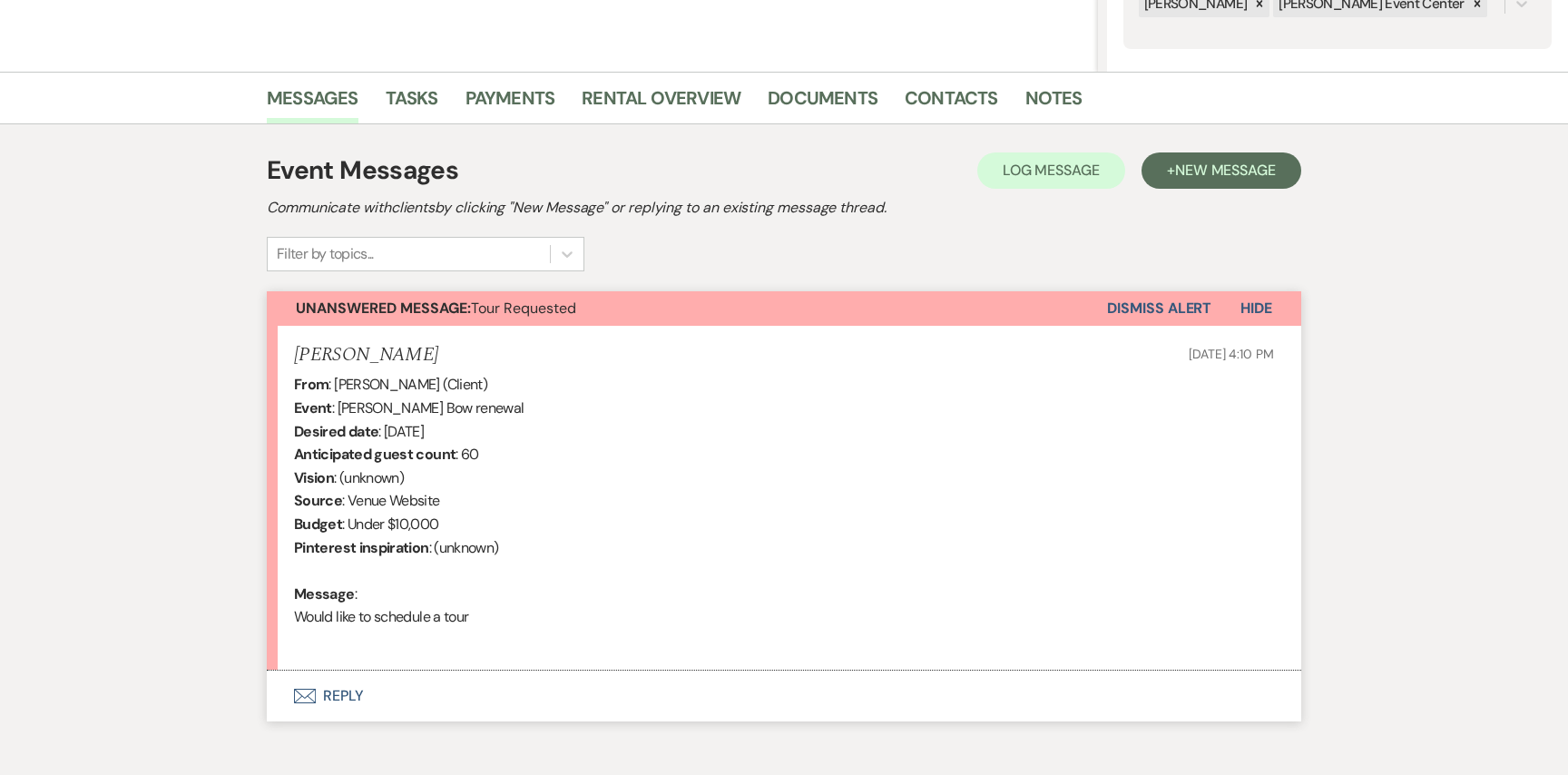
scroll to position [475, 0]
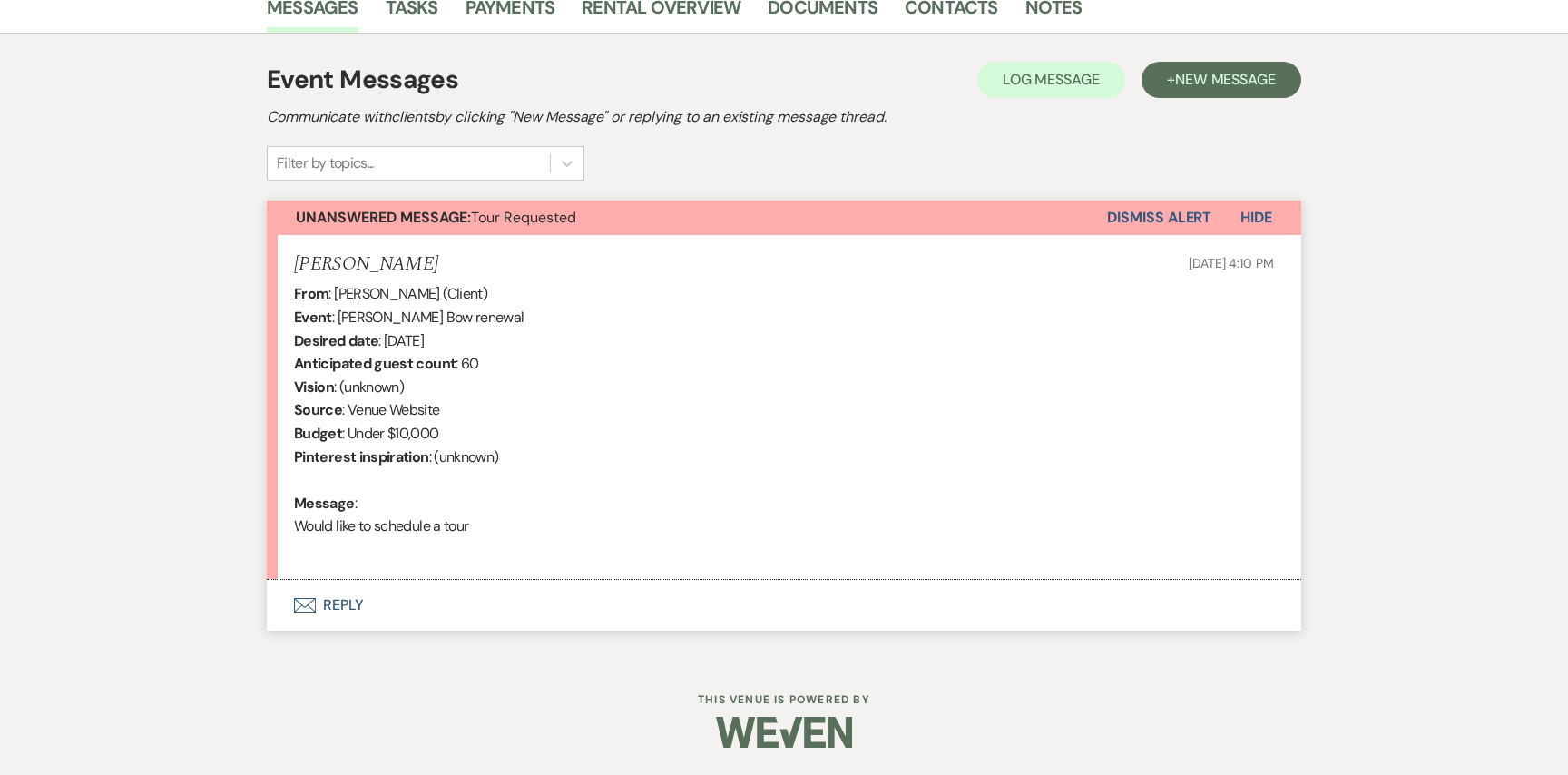
click at [358, 597] on button "Envelope Reply" at bounding box center [784, 605] width 1034 height 51
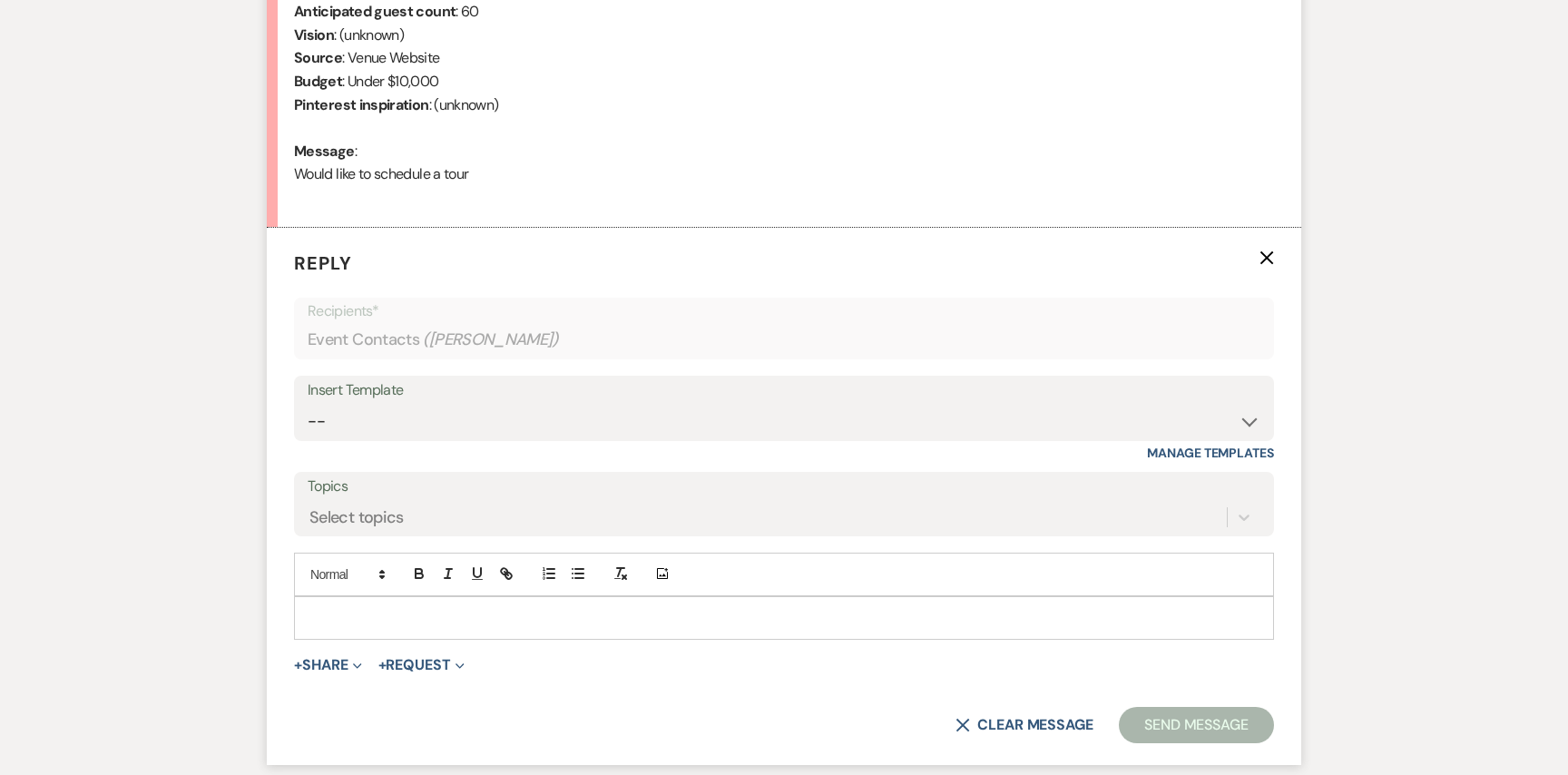
scroll to position [839, 0]
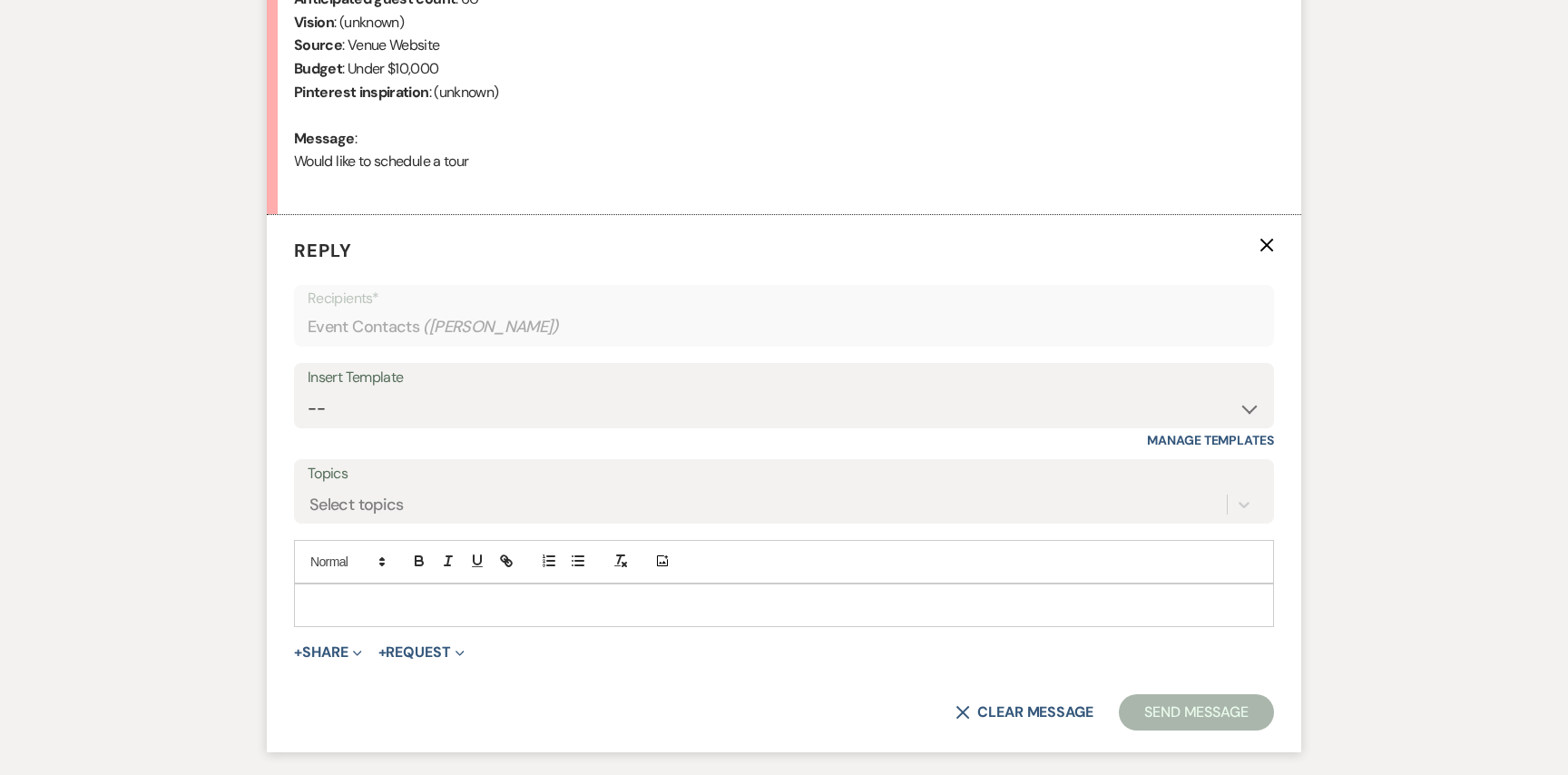
click at [528, 389] on div "Insert Template" at bounding box center [783, 378] width 953 height 26
click at [475, 479] on label "Topics" at bounding box center [783, 474] width 953 height 26
click at [311, 492] on input "Topics" at bounding box center [310, 504] width 2 height 24
click at [485, 425] on select "-- Weven Planning Portal Introduction (Booked Events) Initial Inquiry Response …" at bounding box center [783, 409] width 953 height 35
select select "2976"
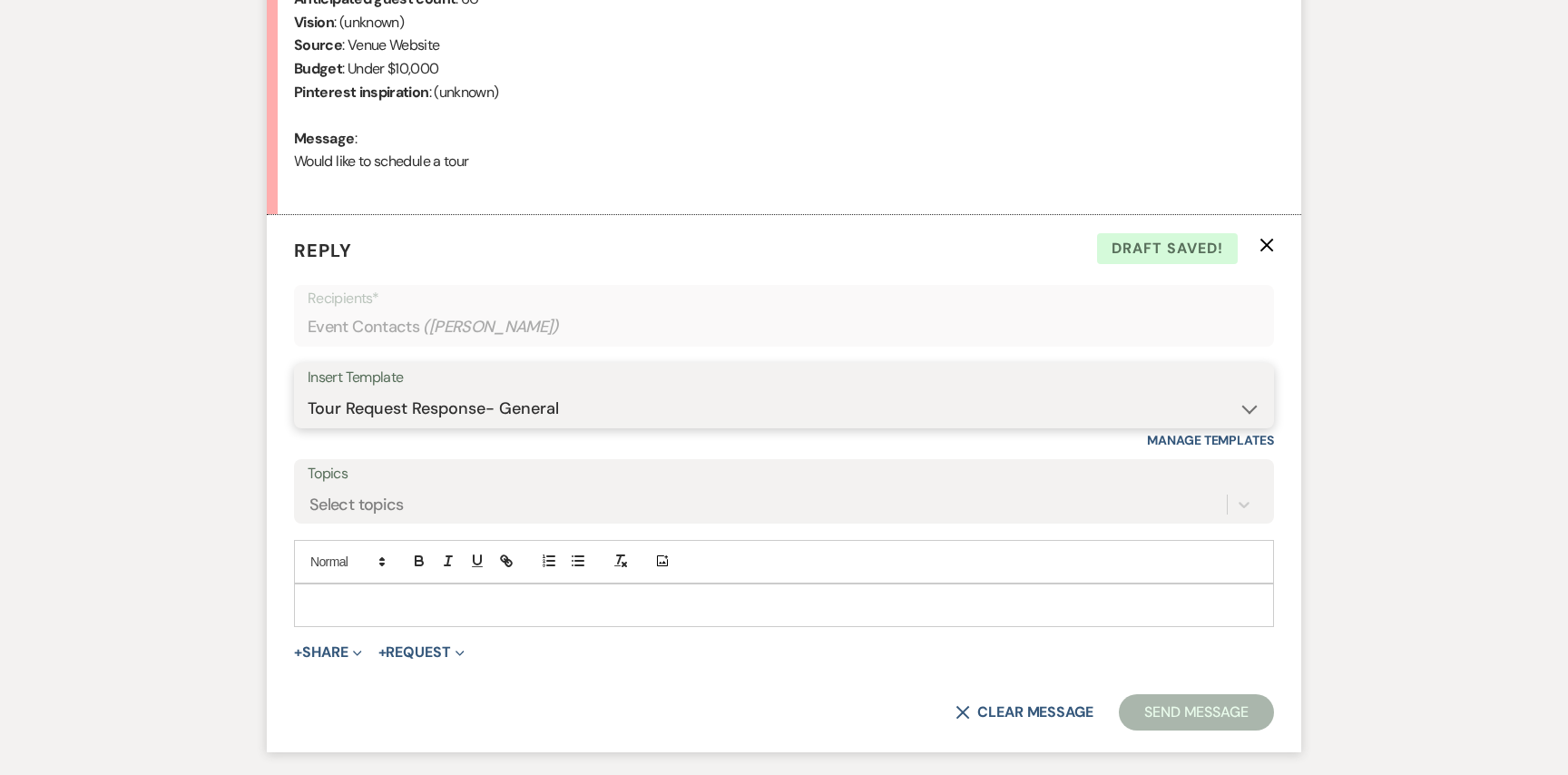
click at [307, 391] on select "-- Weven Planning Portal Introduction (Booked Events) Initial Inquiry Response …" at bounding box center [783, 409] width 953 height 35
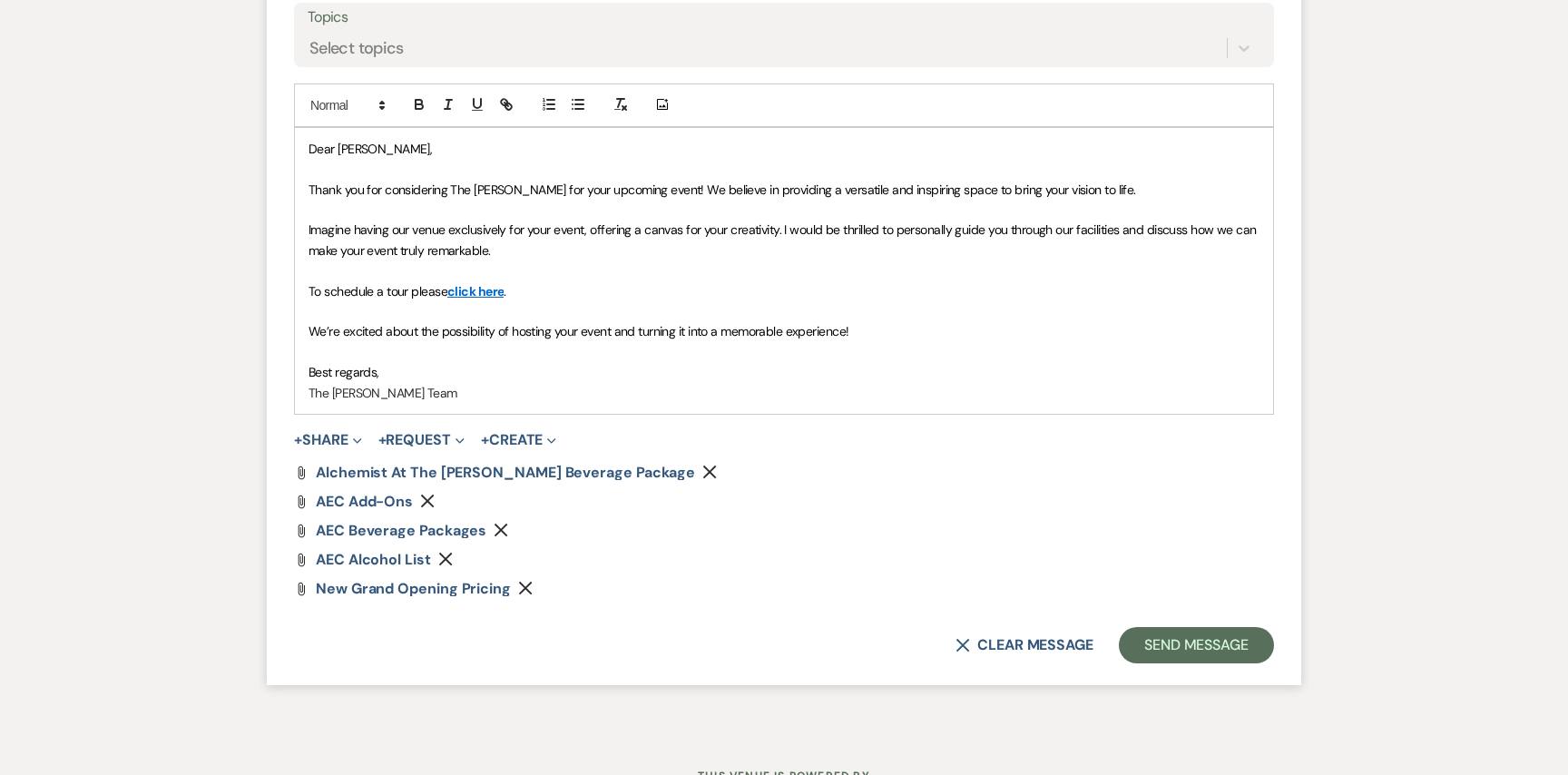
scroll to position [1371, 0]
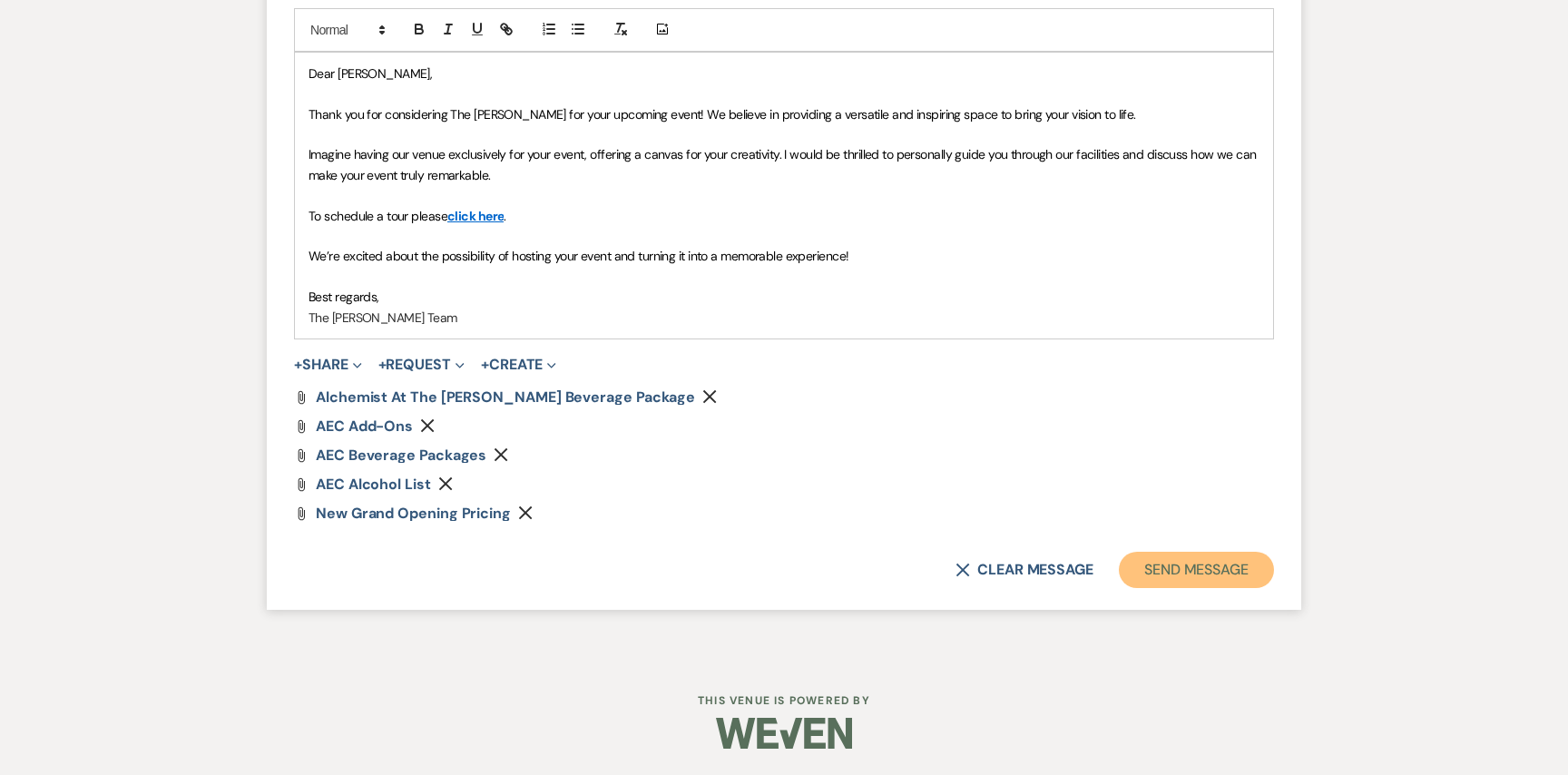
click at [1195, 570] on button "Send Message" at bounding box center [1196, 569] width 155 height 36
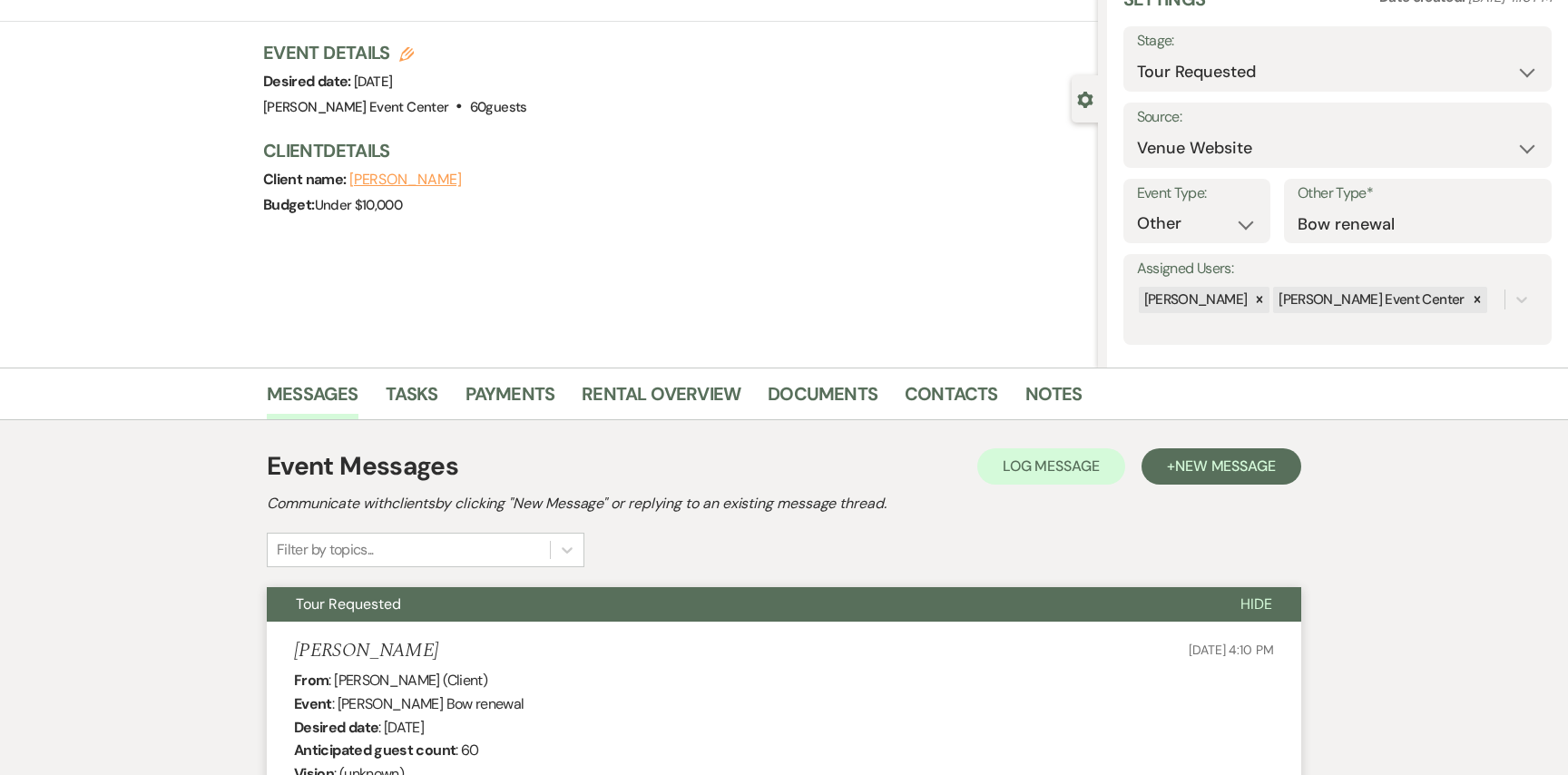
scroll to position [75, 0]
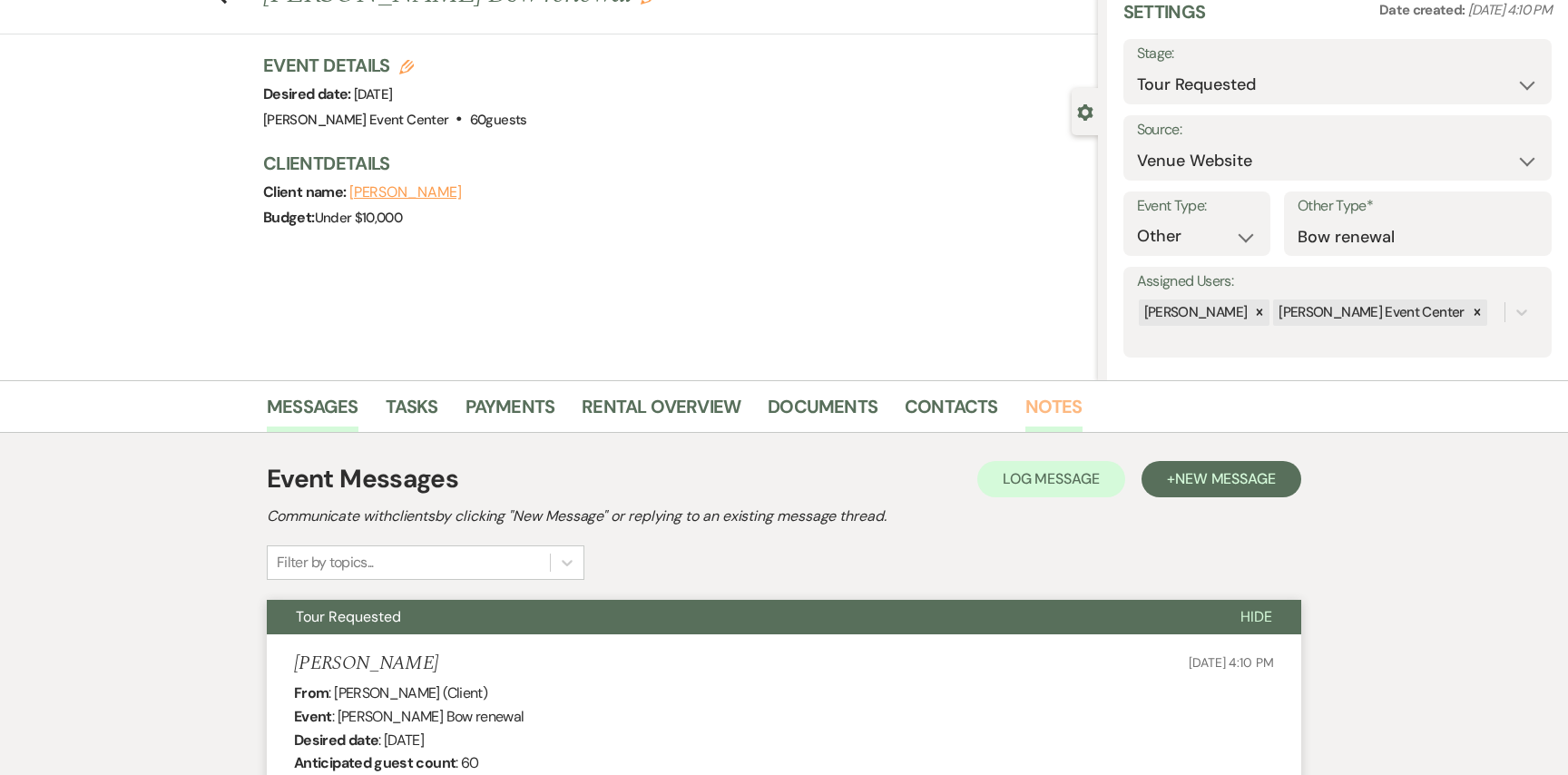
click at [1066, 403] on link "Notes" at bounding box center [1053, 412] width 57 height 40
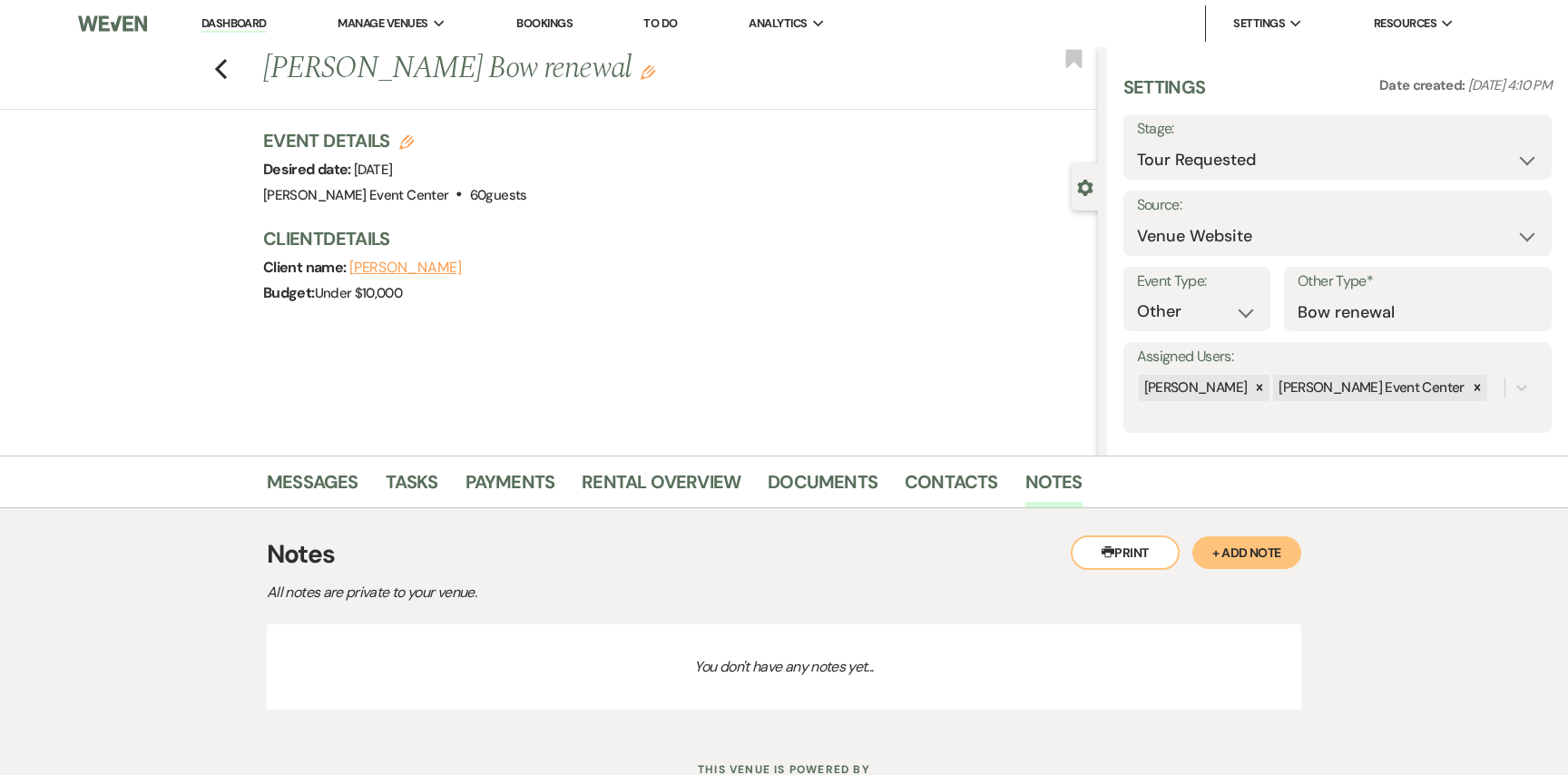
click at [1215, 543] on button "+ Add Note" at bounding box center [1246, 552] width 109 height 33
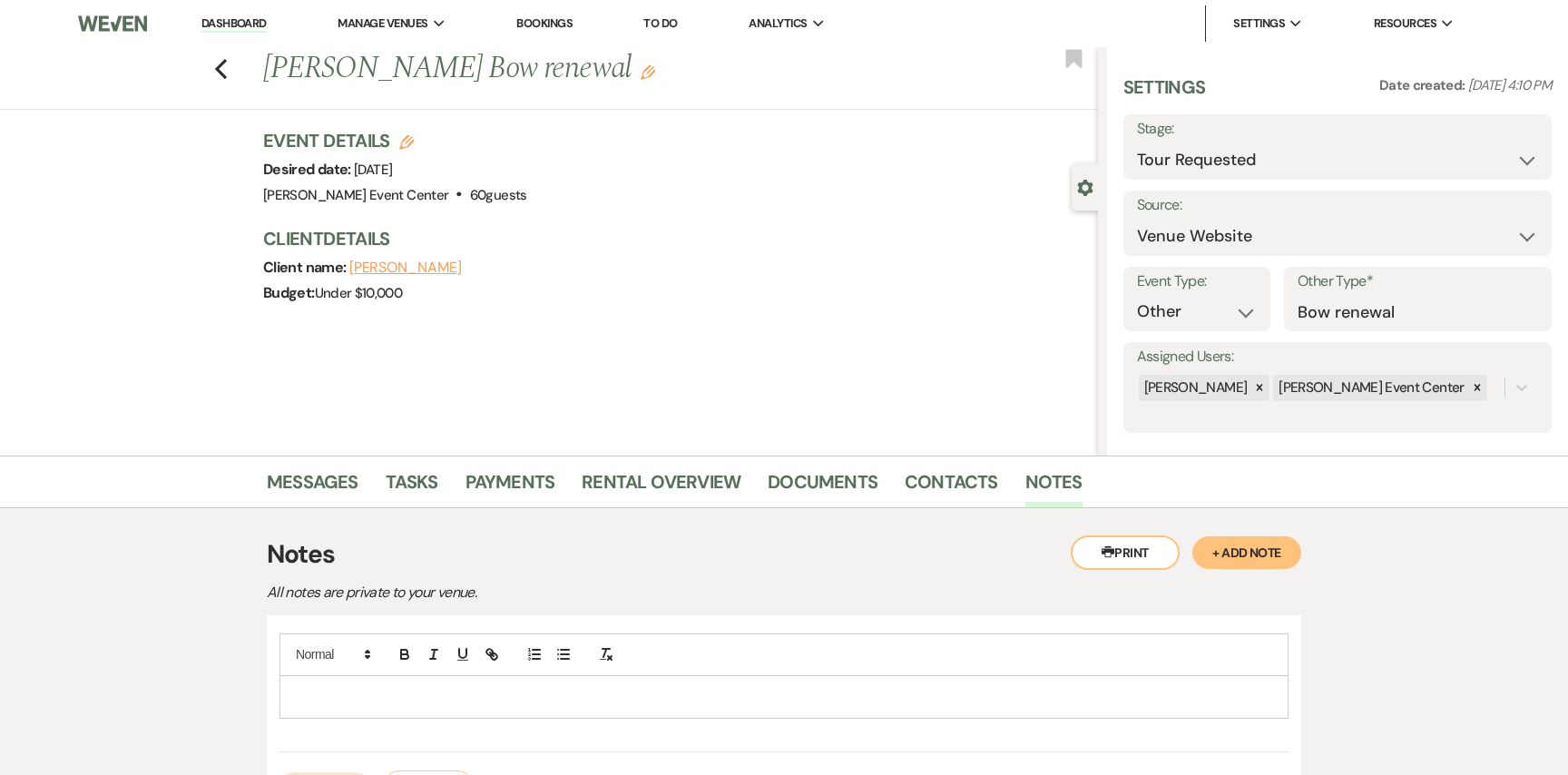
click at [292, 714] on div at bounding box center [784, 697] width 1007 height 42
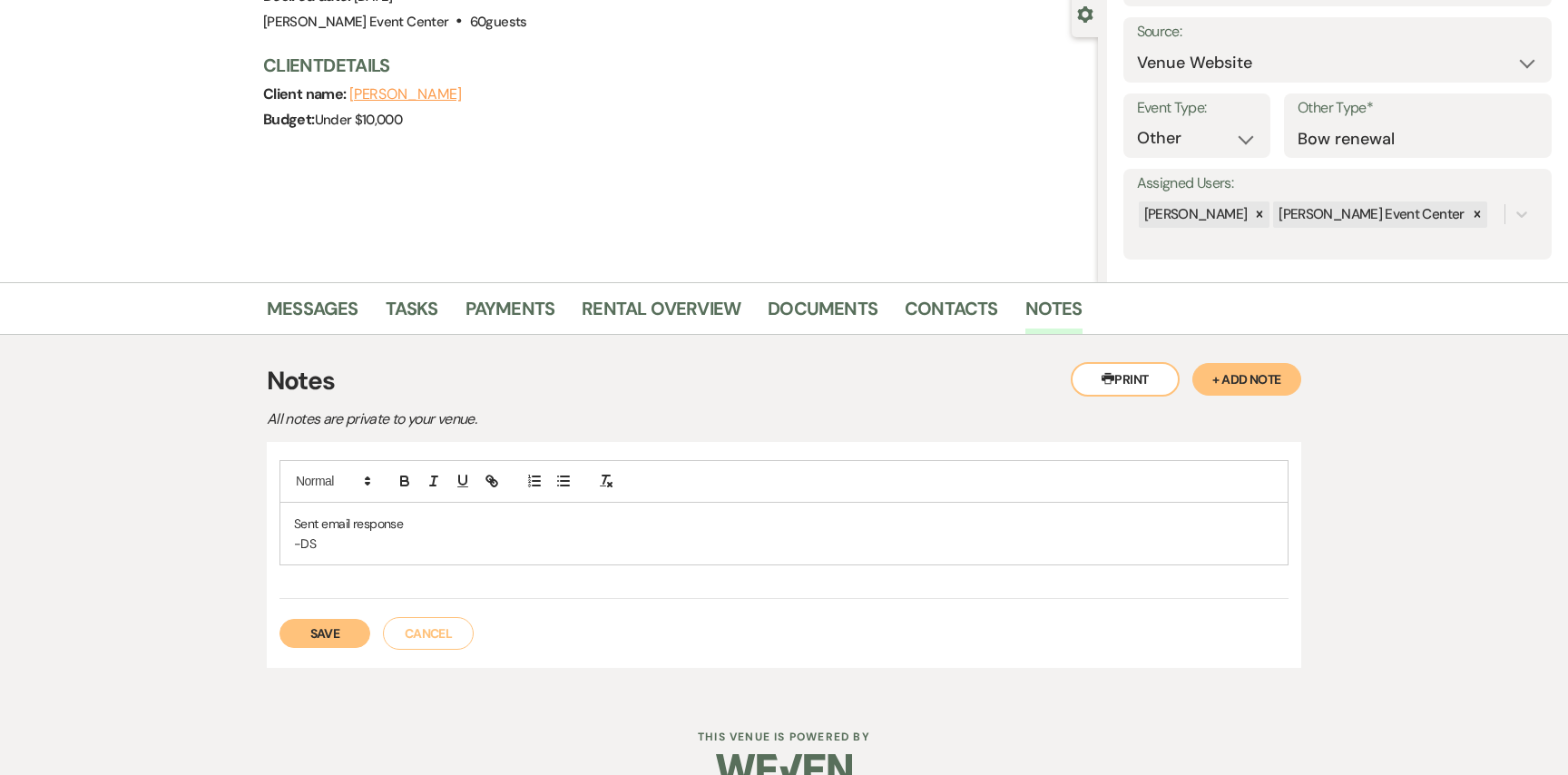
click at [323, 633] on button "Save" at bounding box center [324, 633] width 90 height 29
